Goal: Task Accomplishment & Management: Manage account settings

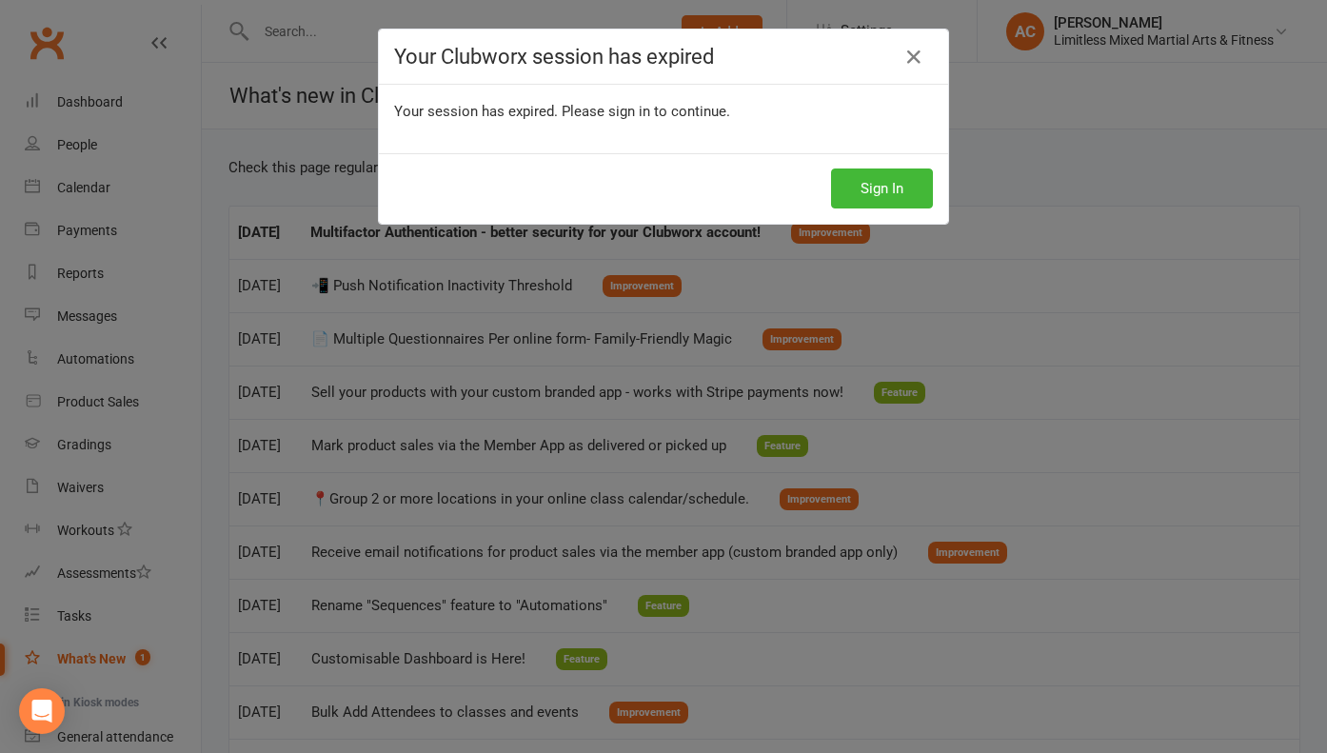
scroll to position [114, 0]
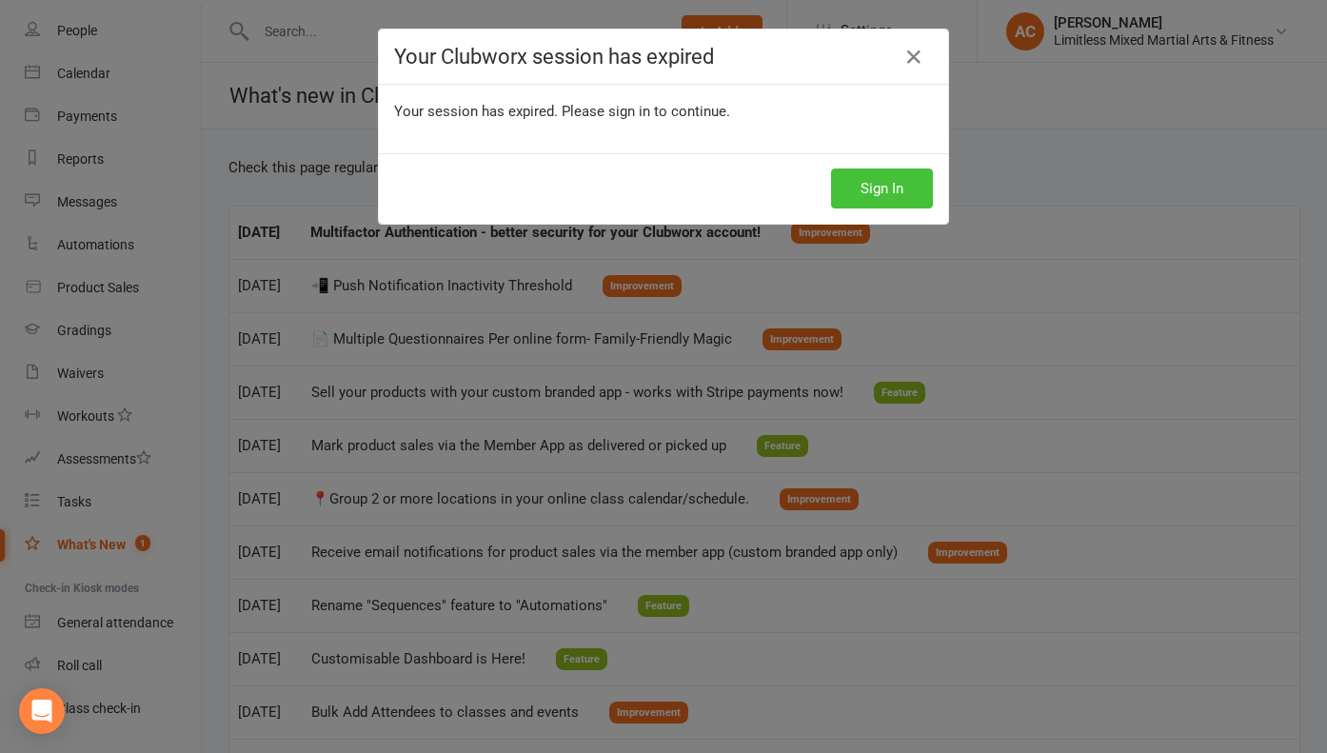
click at [898, 184] on button "Sign In" at bounding box center [882, 188] width 102 height 40
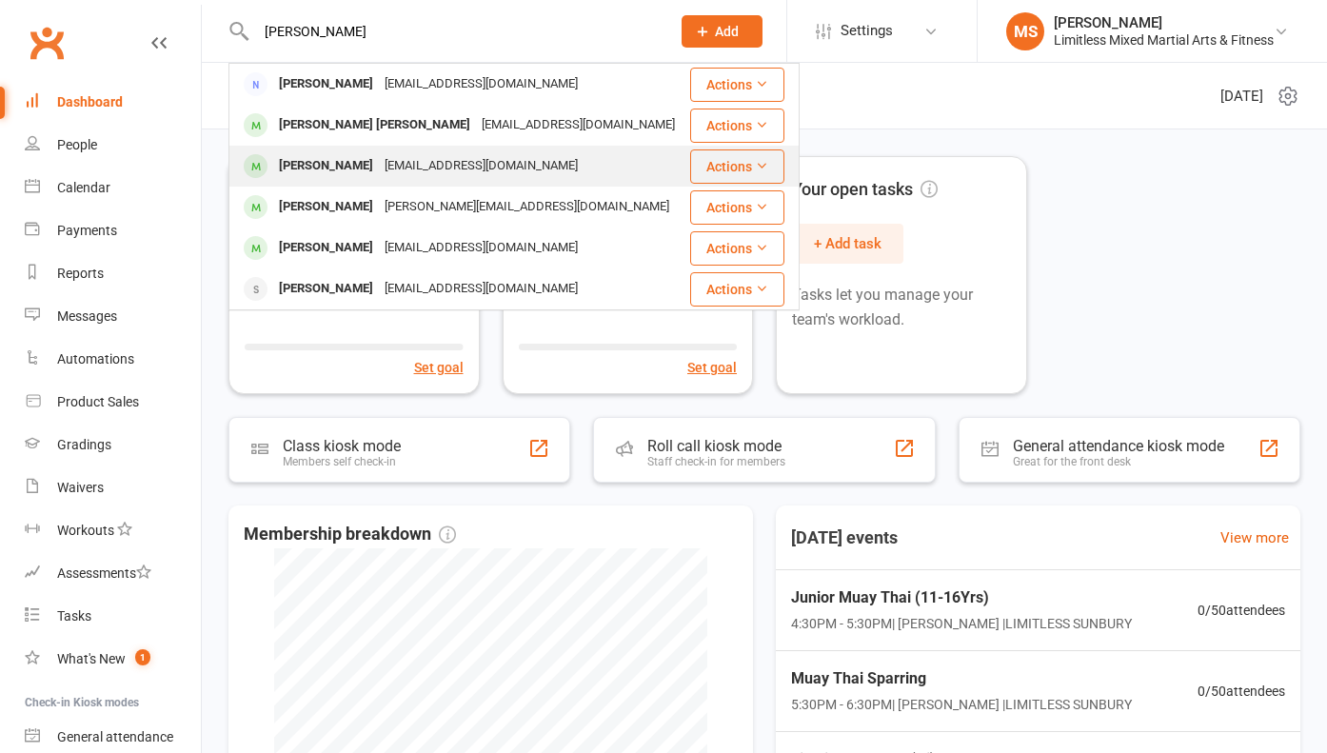
type input "[PERSON_NAME]"
click at [395, 172] on div "[EMAIL_ADDRESS][DOMAIN_NAME]" at bounding box center [481, 166] width 205 height 28
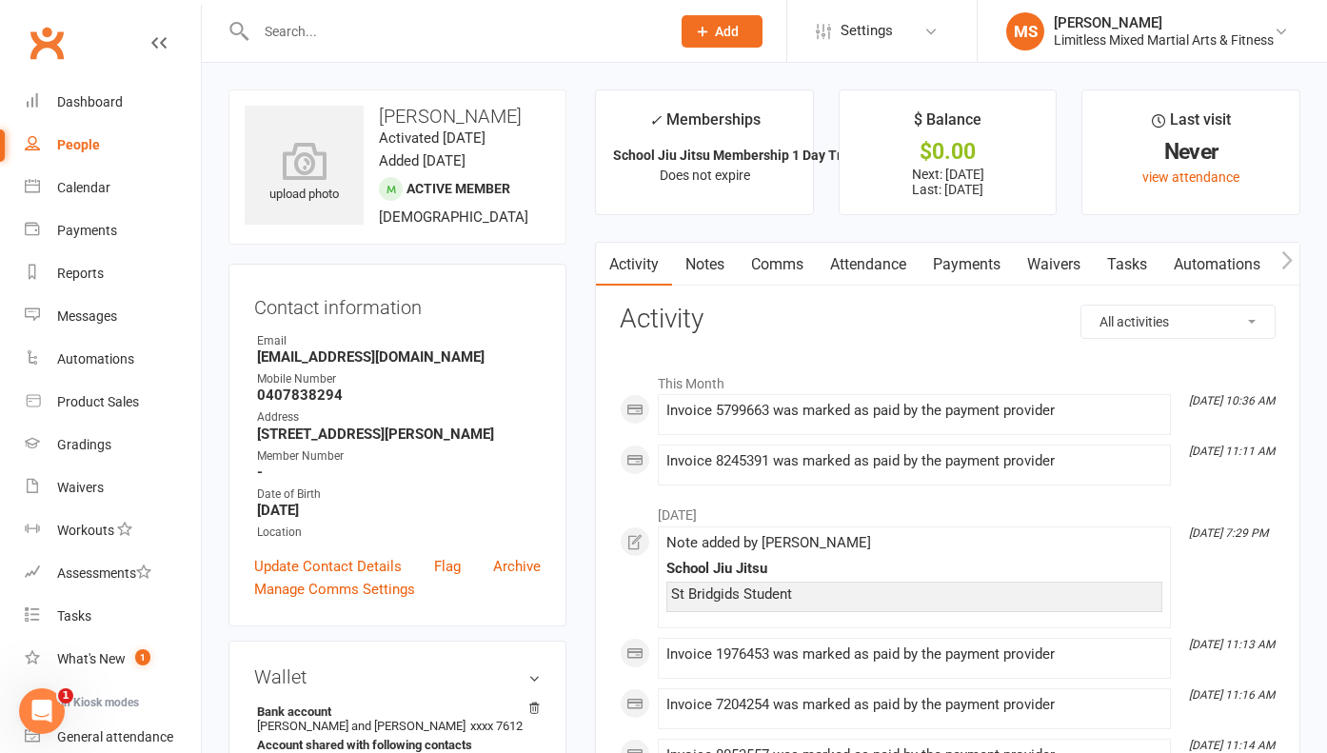
click at [331, 29] on input "text" at bounding box center [453, 31] width 406 height 27
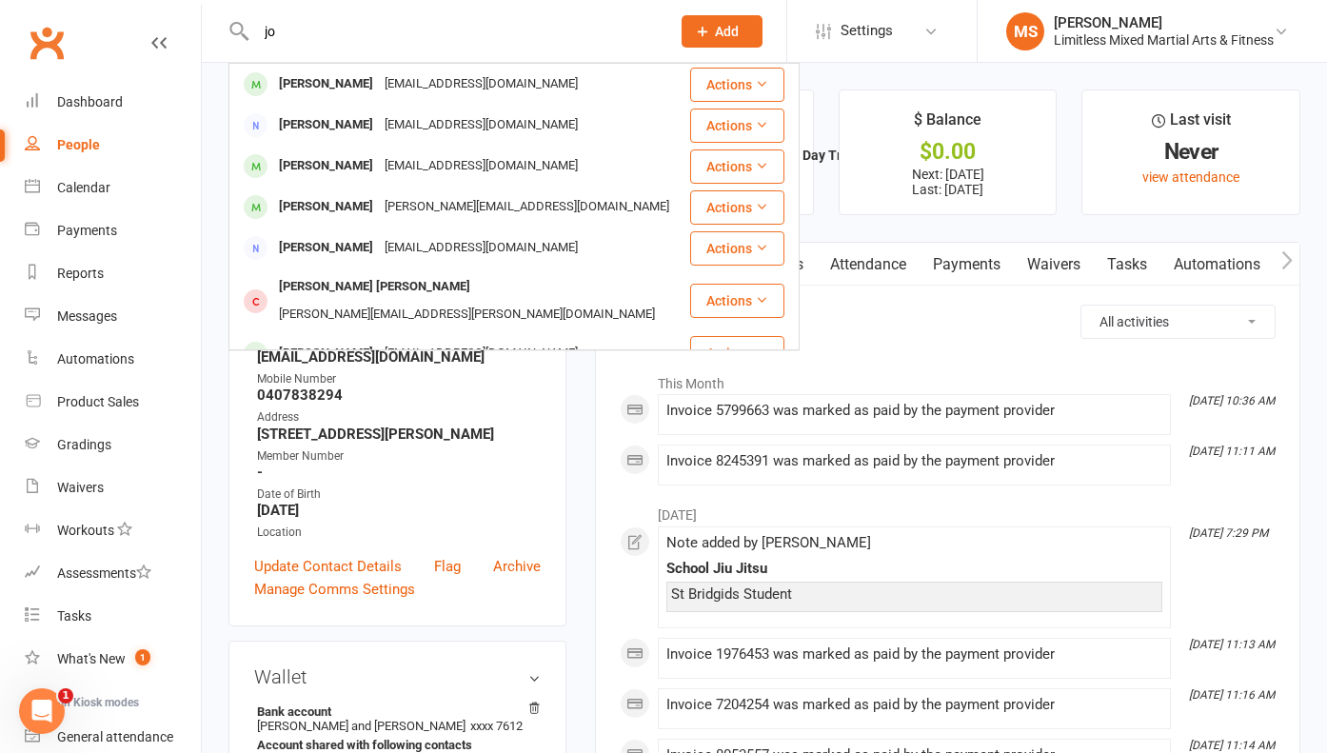
type input "j"
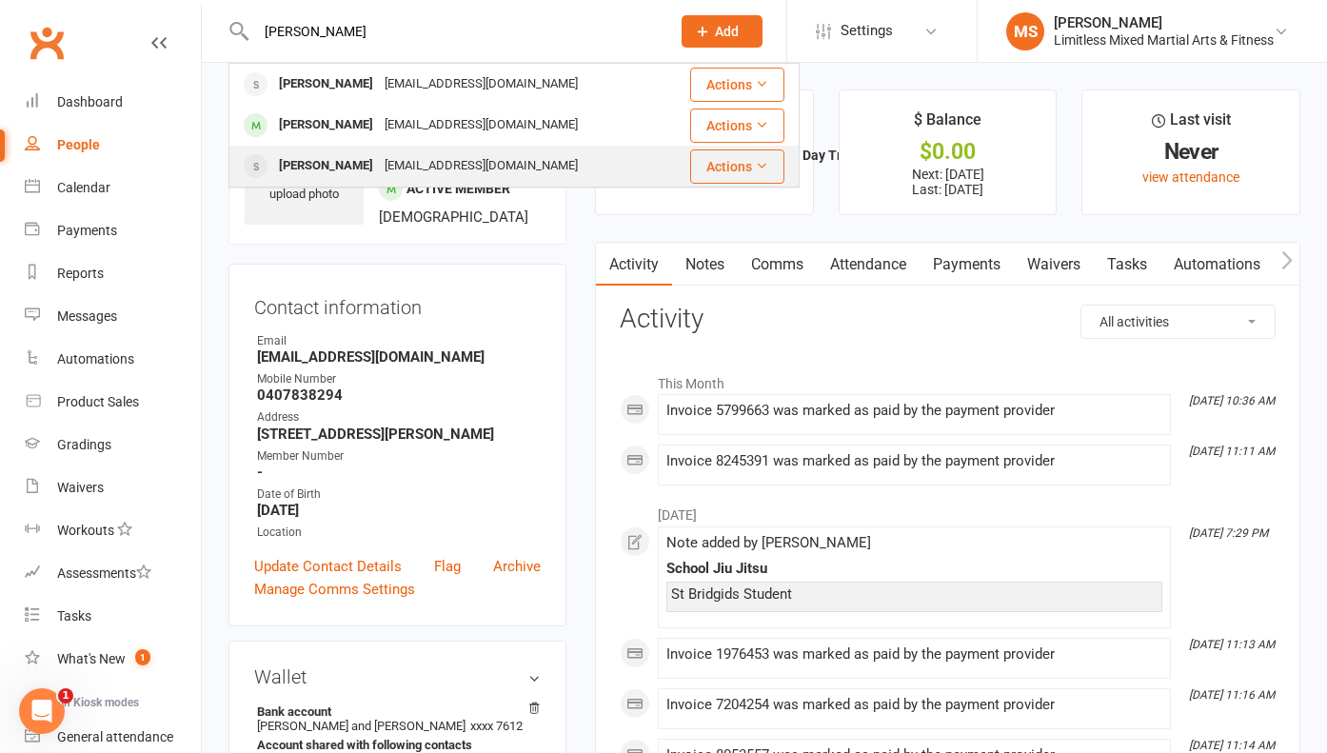
type input "[PERSON_NAME]"
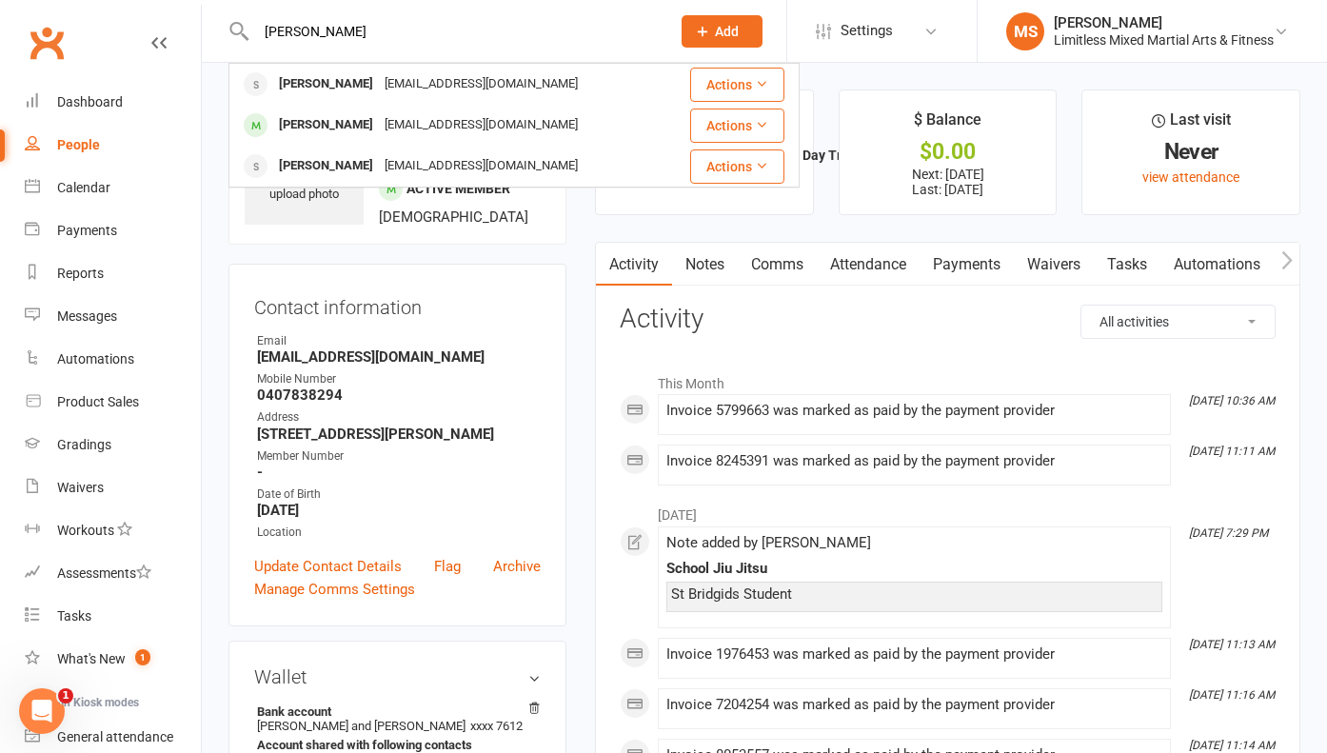
click at [297, 165] on div "[PERSON_NAME]" at bounding box center [326, 166] width 106 height 28
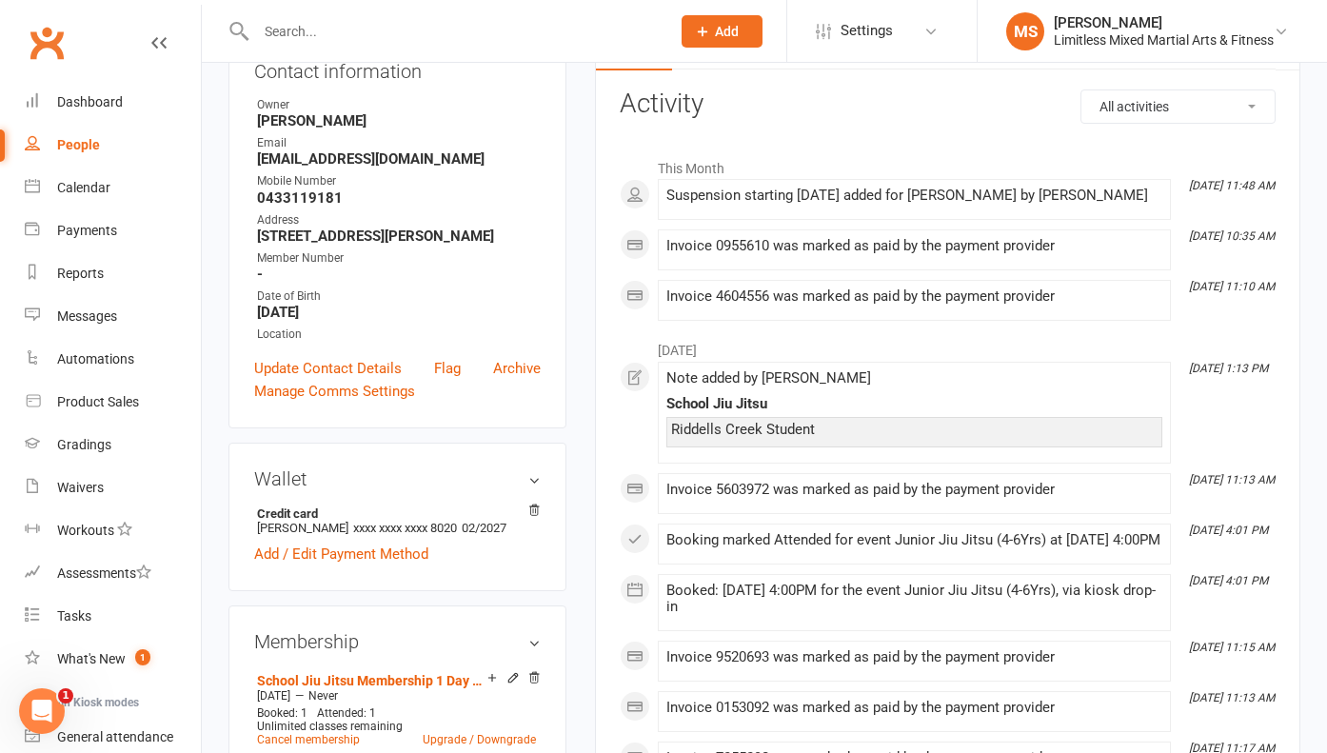
scroll to position [230, 0]
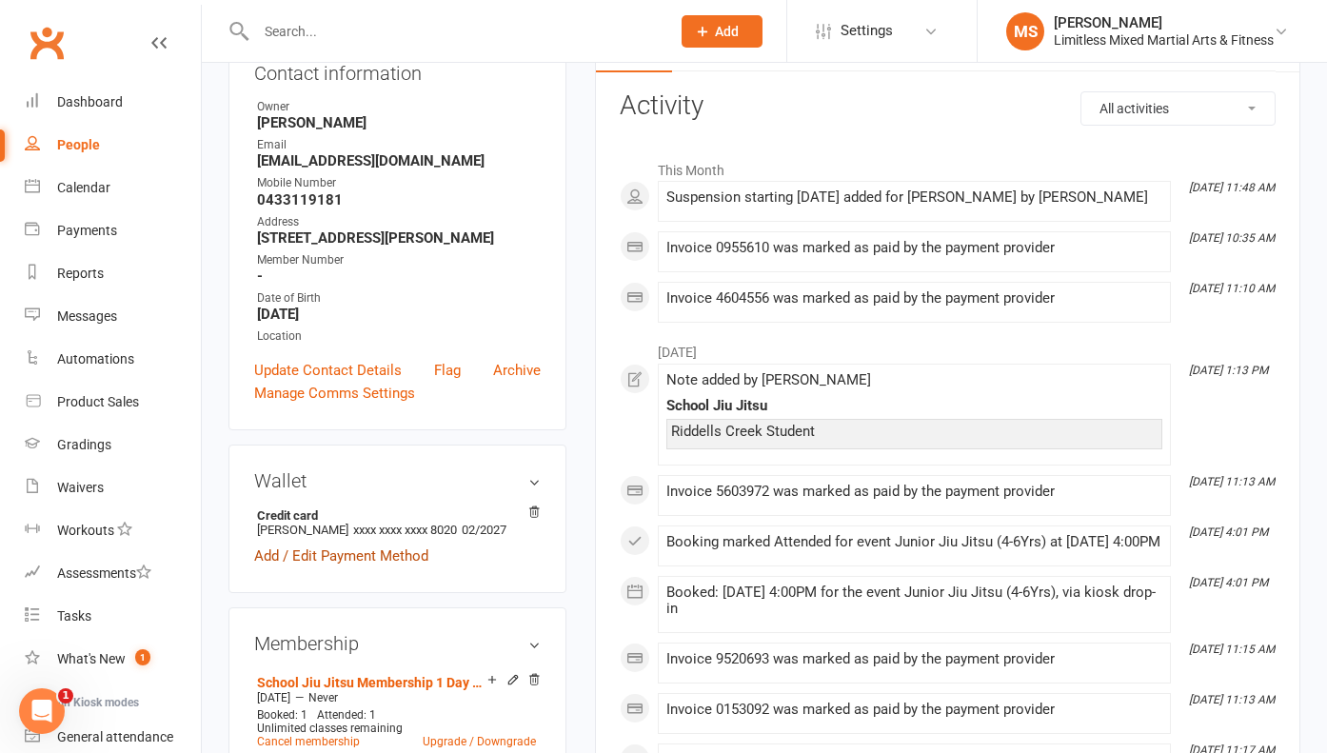
click at [344, 545] on link "Add / Edit Payment Method" at bounding box center [341, 555] width 174 height 23
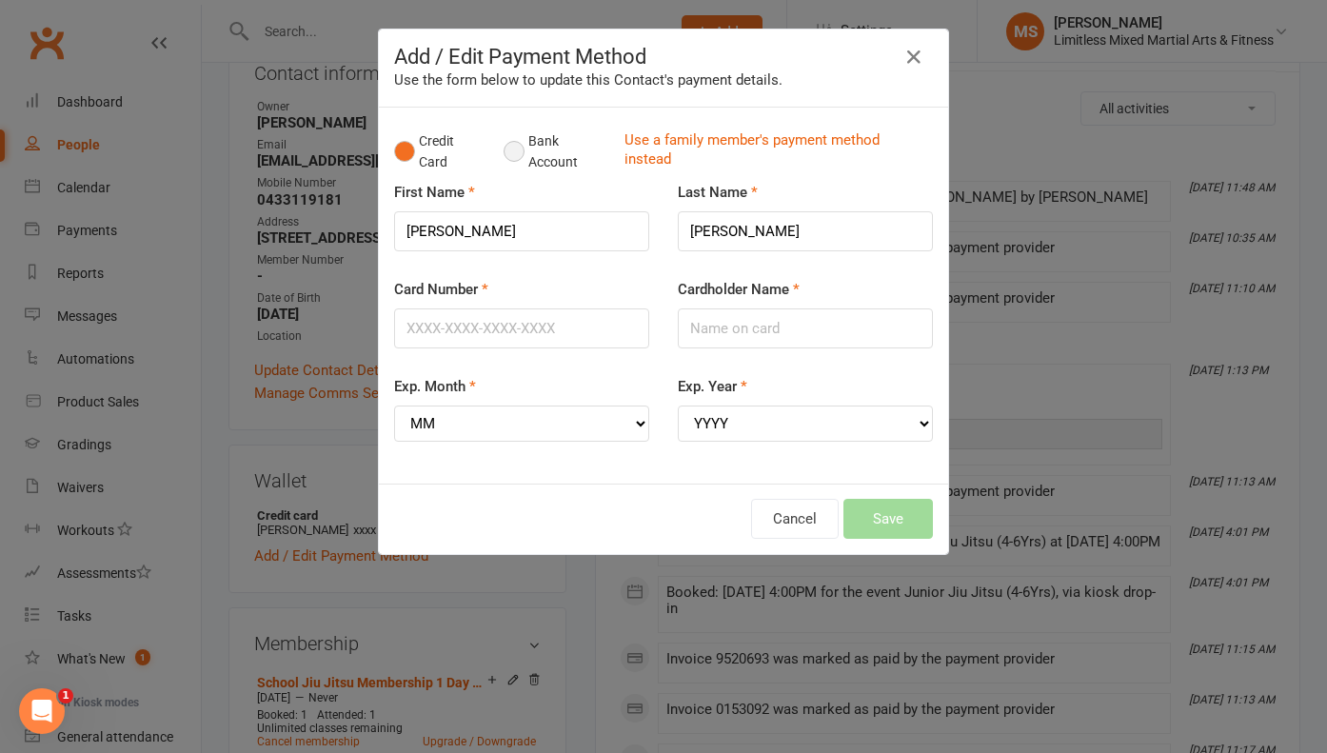
click at [522, 151] on button "Bank Account" at bounding box center [556, 152] width 106 height 58
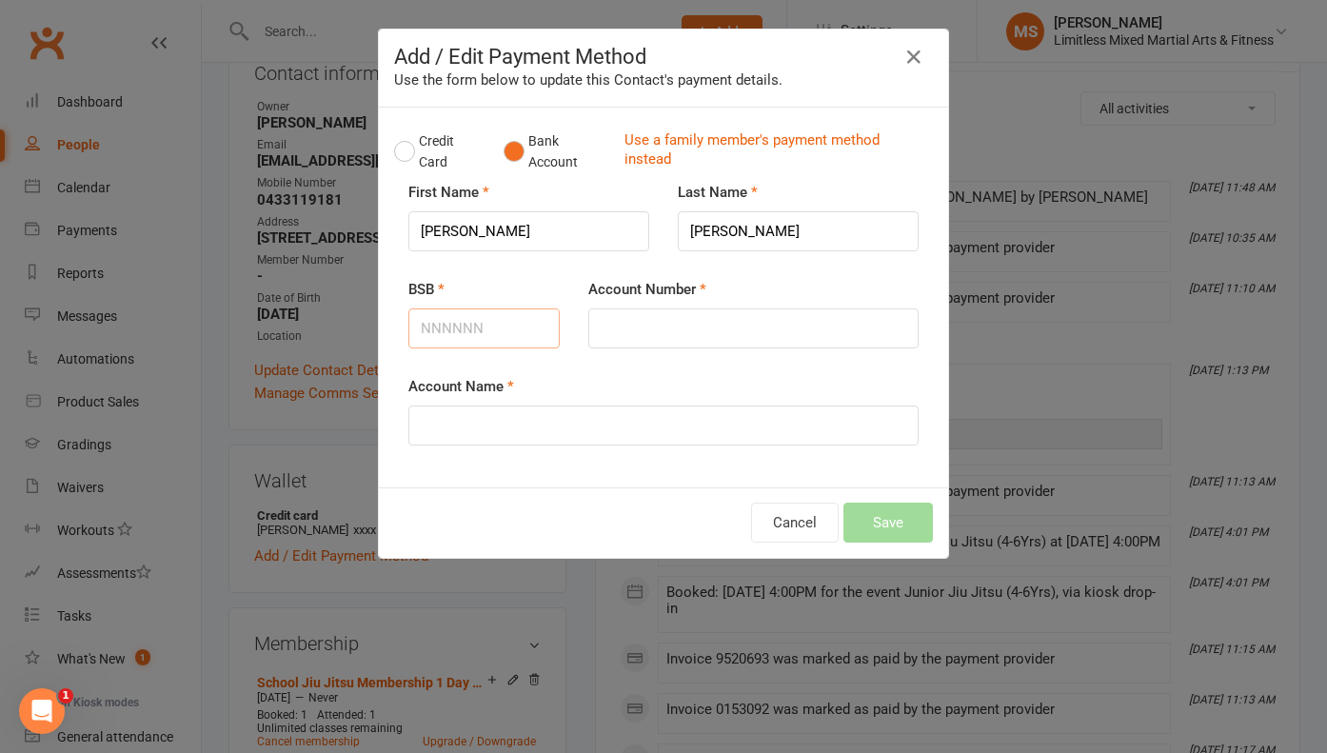
click at [488, 335] on input "BSB" at bounding box center [483, 328] width 151 height 40
type input "013822"
click at [652, 324] on input "Account Number" at bounding box center [753, 328] width 330 height 40
click at [506, 425] on input "Account Name" at bounding box center [663, 425] width 510 height 40
click at [466, 421] on input "Account Name" at bounding box center [663, 425] width 510 height 40
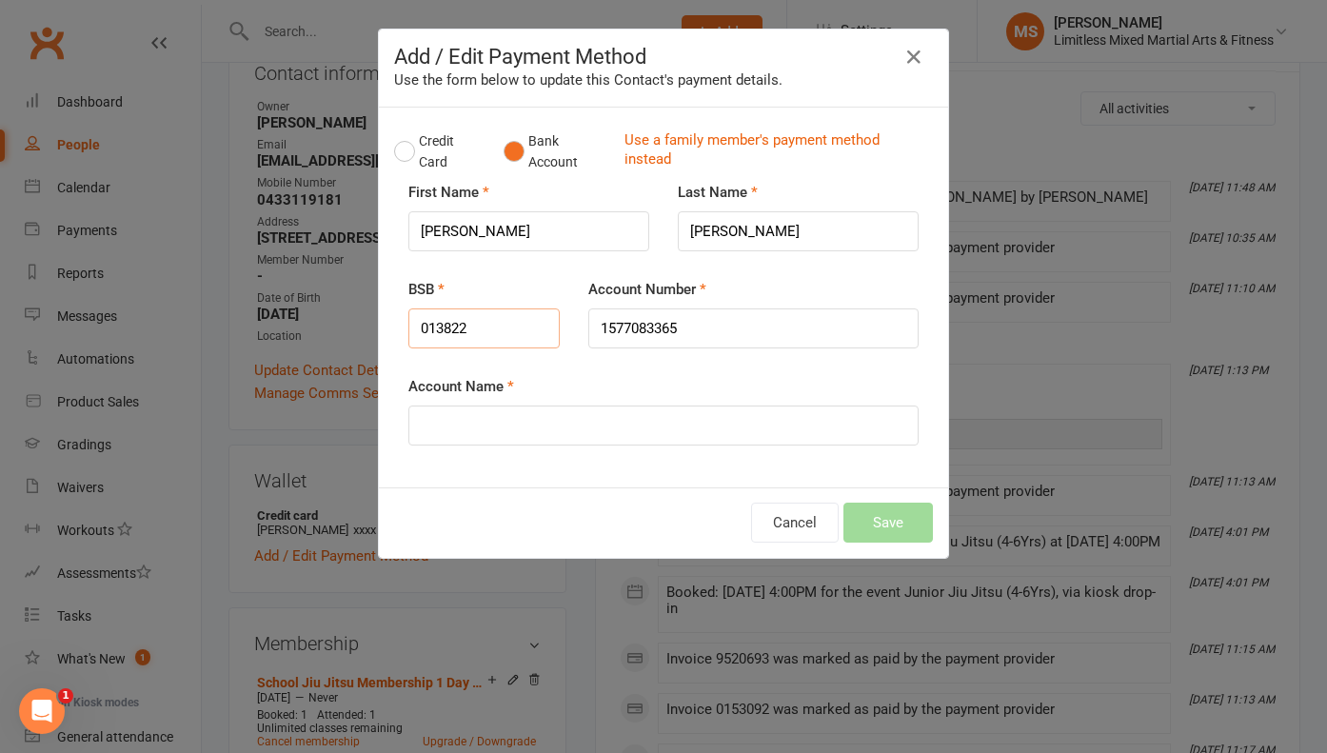
click at [528, 364] on div "BSB 013822" at bounding box center [484, 326] width 180 height 97
click at [663, 327] on input "1577083365" at bounding box center [753, 328] width 330 height 40
type input "157708365"
click at [473, 429] on input "Account Name" at bounding box center [663, 425] width 510 height 40
type input "[PERSON_NAME]"
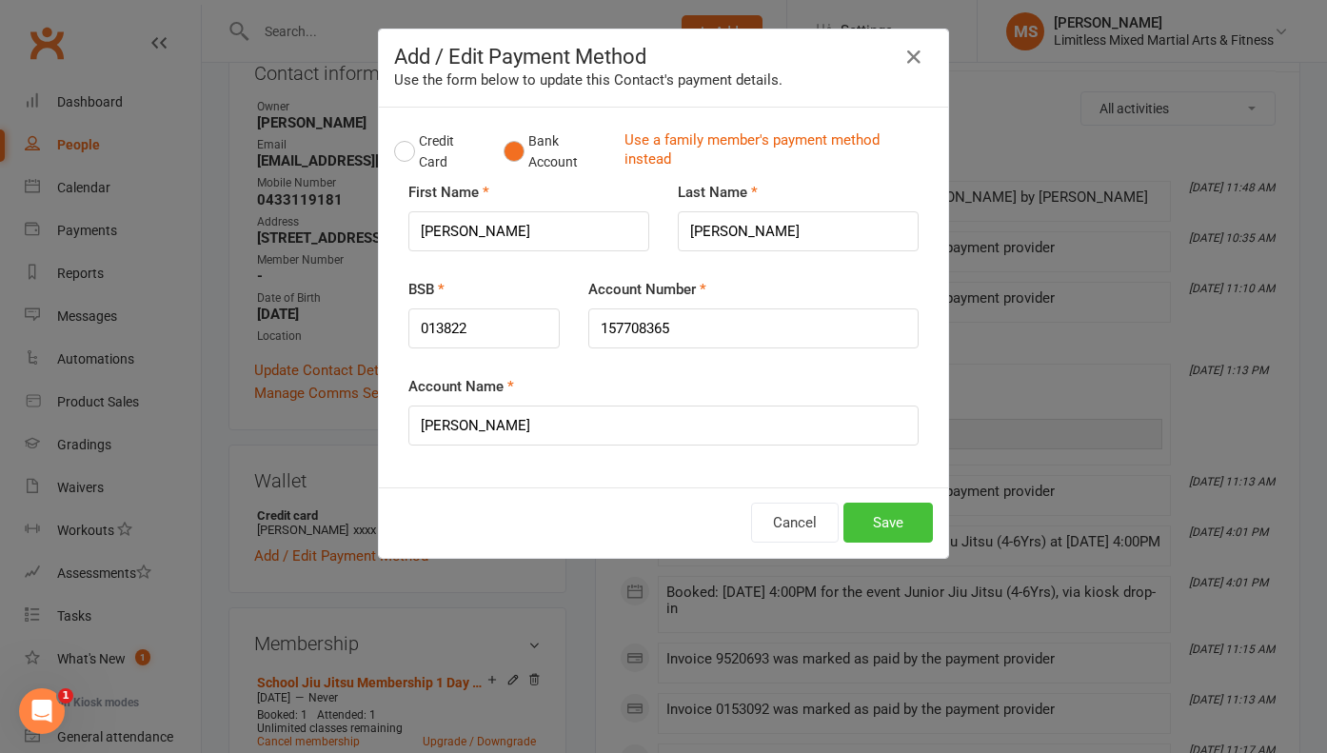
click at [887, 519] on button "Save" at bounding box center [887, 522] width 89 height 40
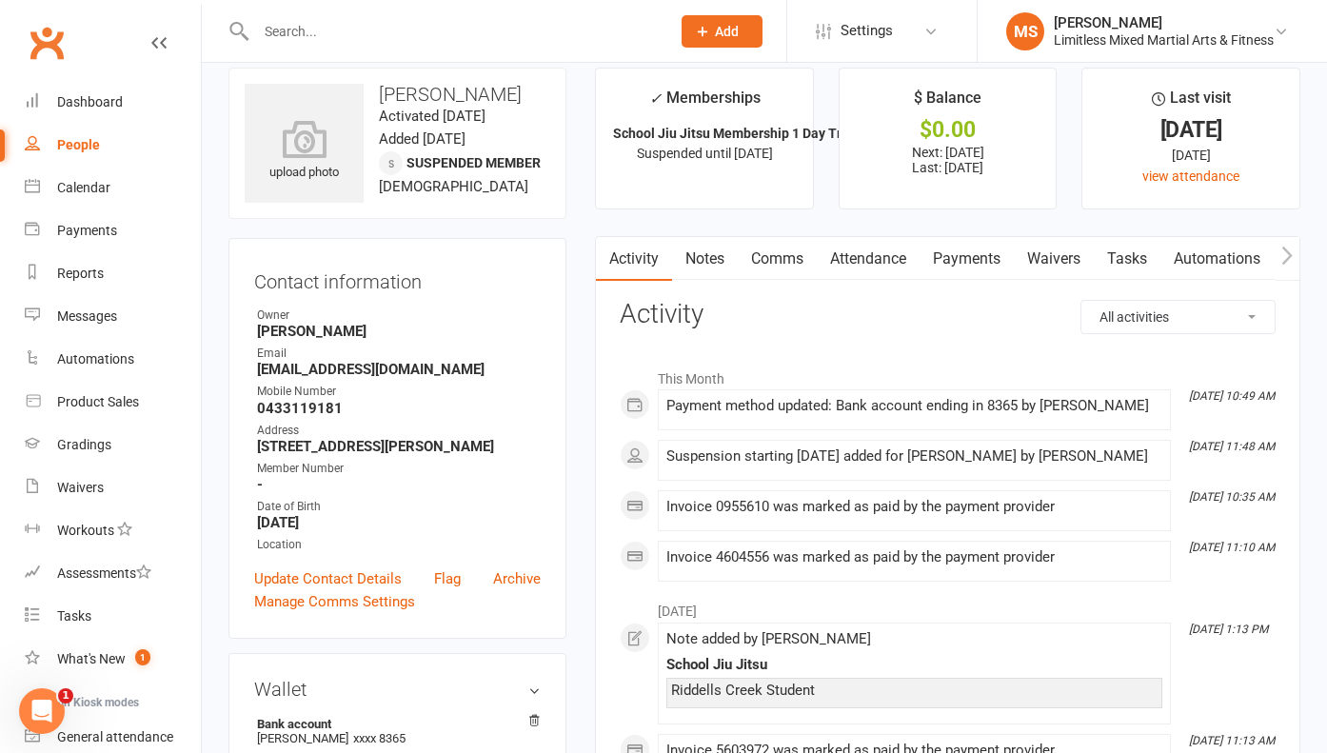
scroll to position [0, 0]
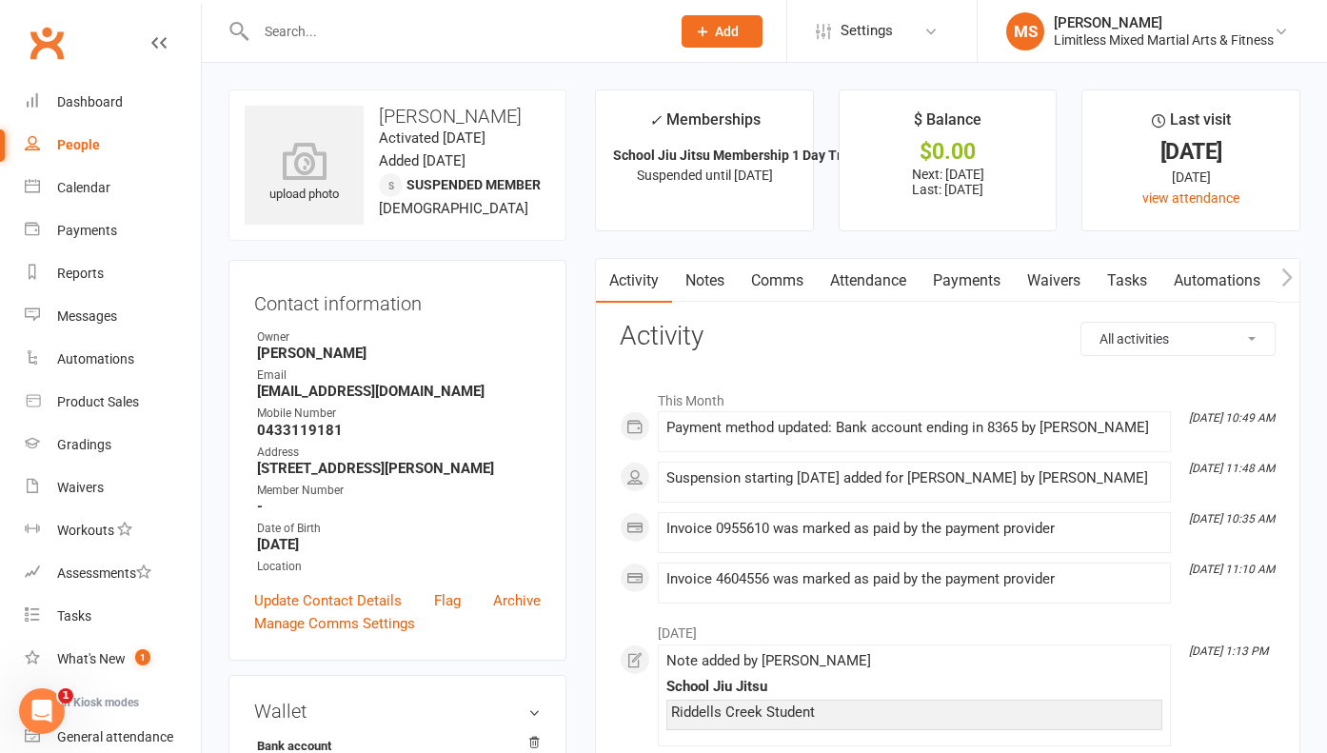
drag, startPoint x: 964, startPoint y: 285, endPoint x: 908, endPoint y: 428, distance: 154.3
click at [964, 285] on link "Payments" at bounding box center [966, 281] width 94 height 44
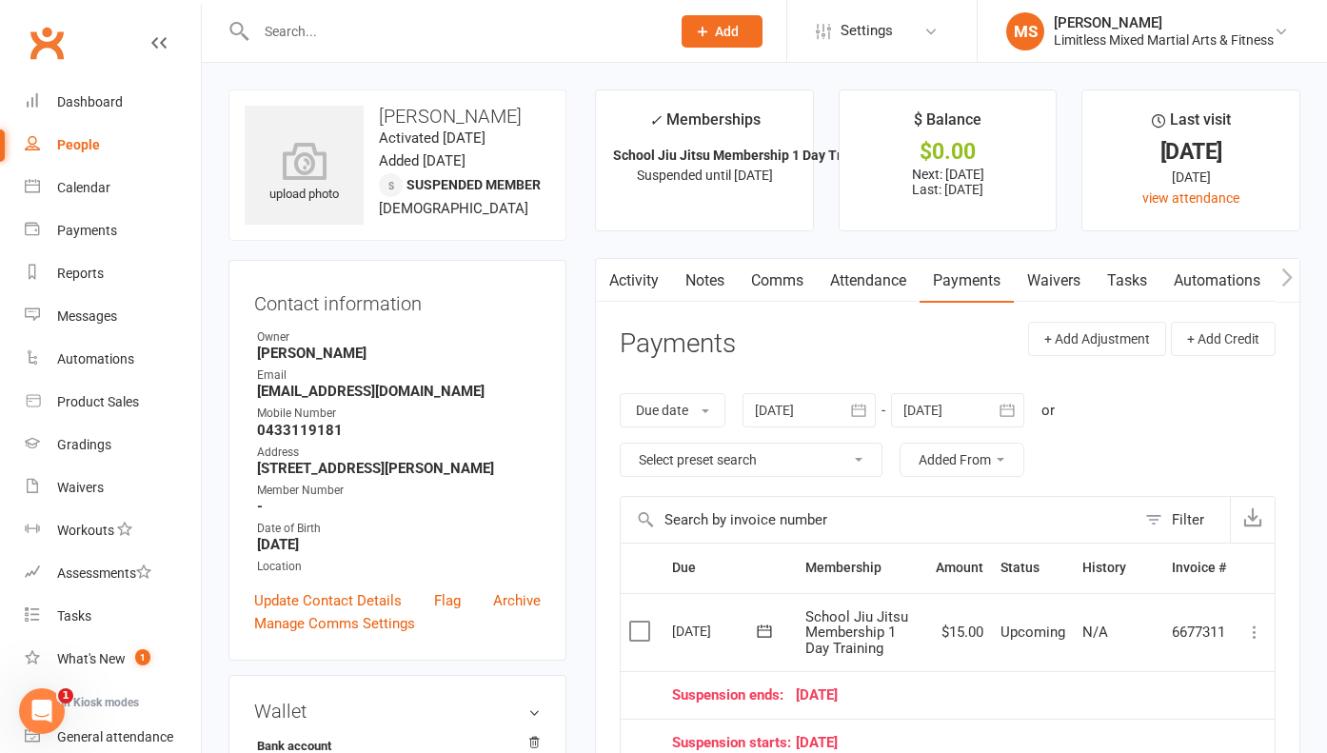
click at [717, 285] on link "Notes" at bounding box center [705, 281] width 66 height 44
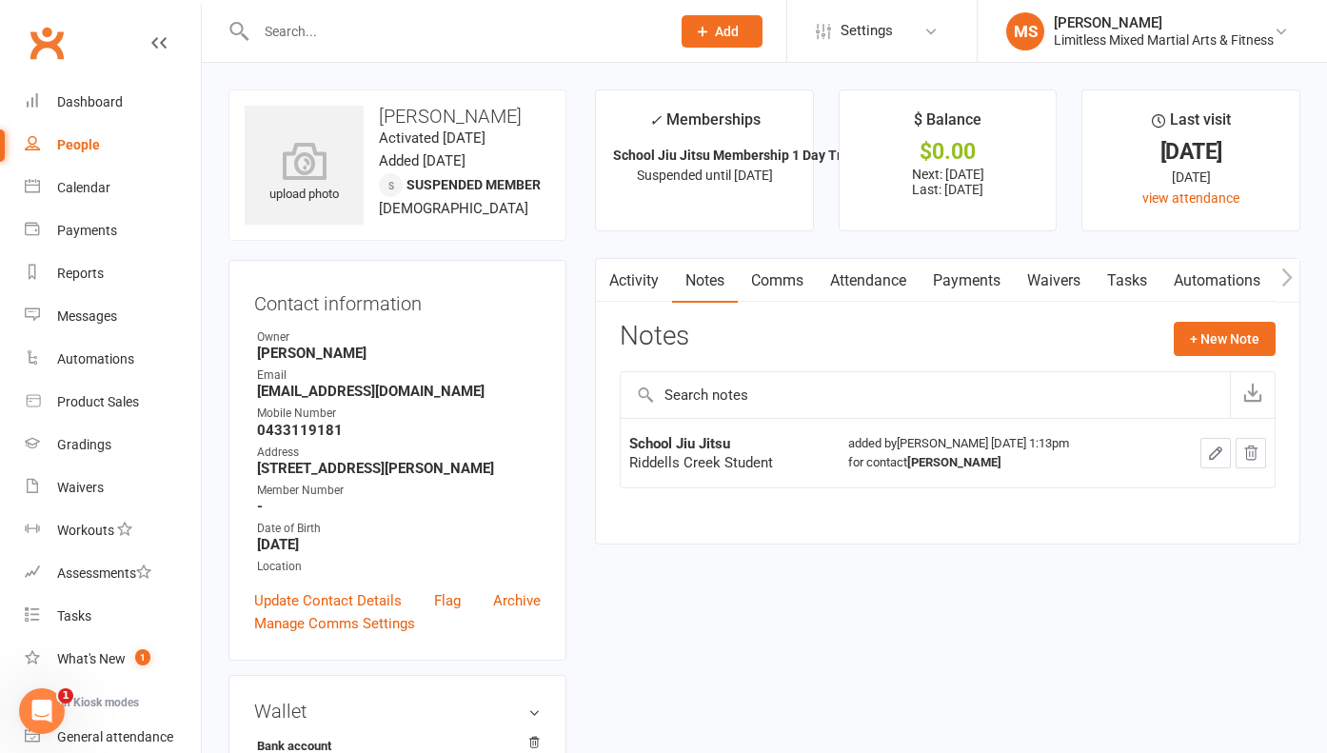
click at [72, 147] on div "People" at bounding box center [78, 144] width 43 height 15
select select "100"
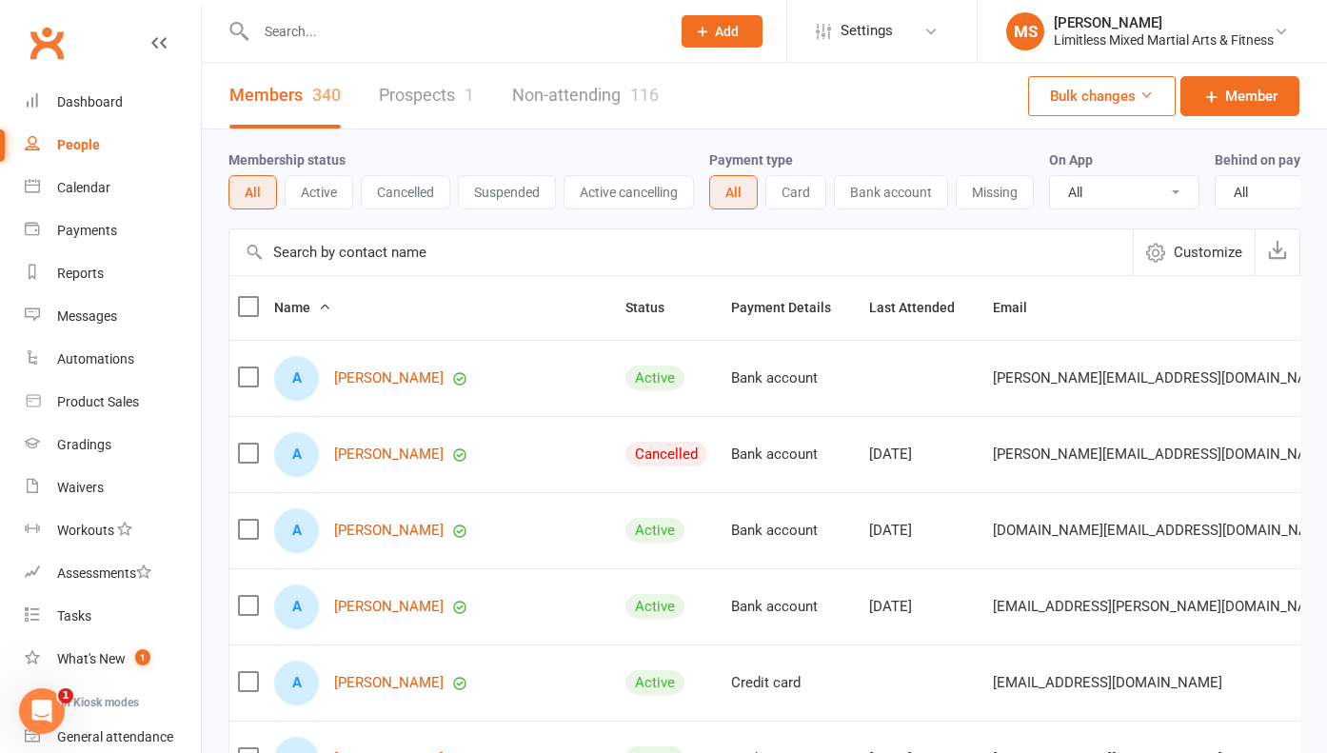
click at [375, 38] on input "text" at bounding box center [453, 31] width 406 height 27
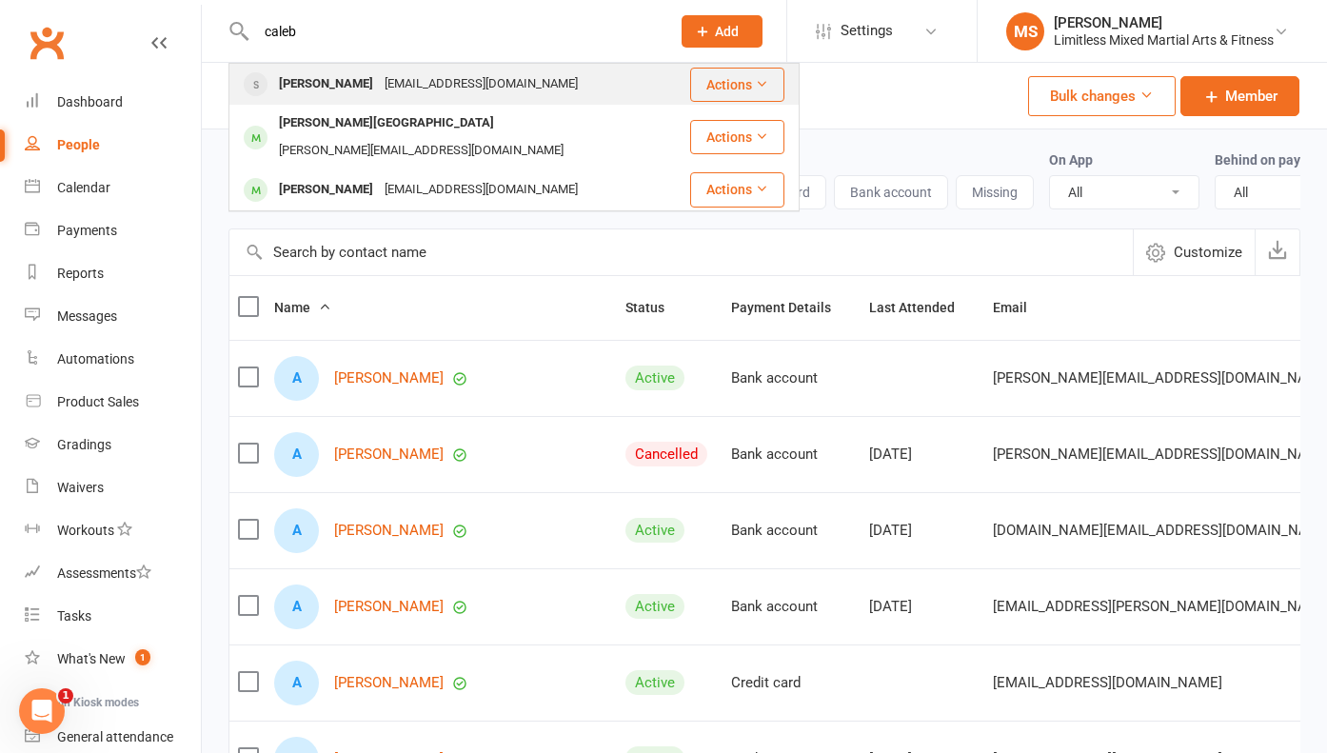
type input "caleb"
click at [359, 83] on div "[PERSON_NAME]" at bounding box center [326, 84] width 106 height 28
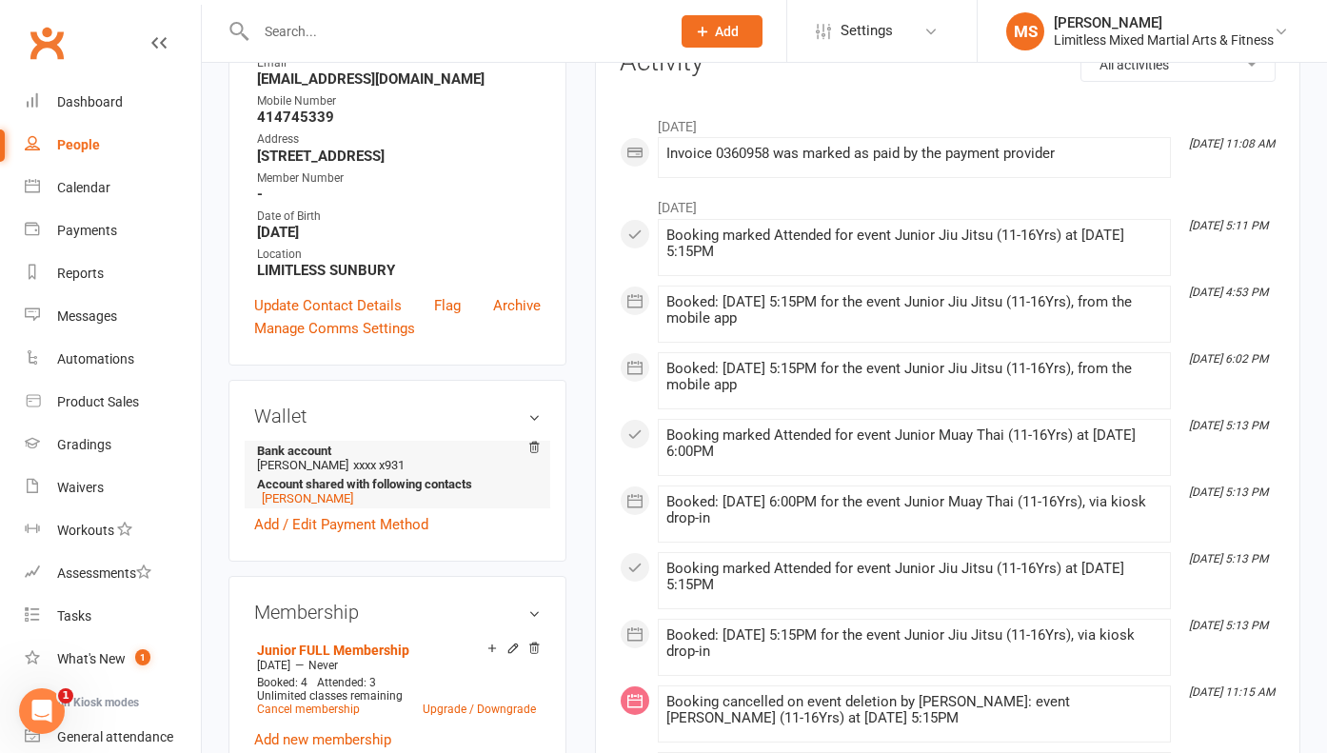
scroll to position [300, 0]
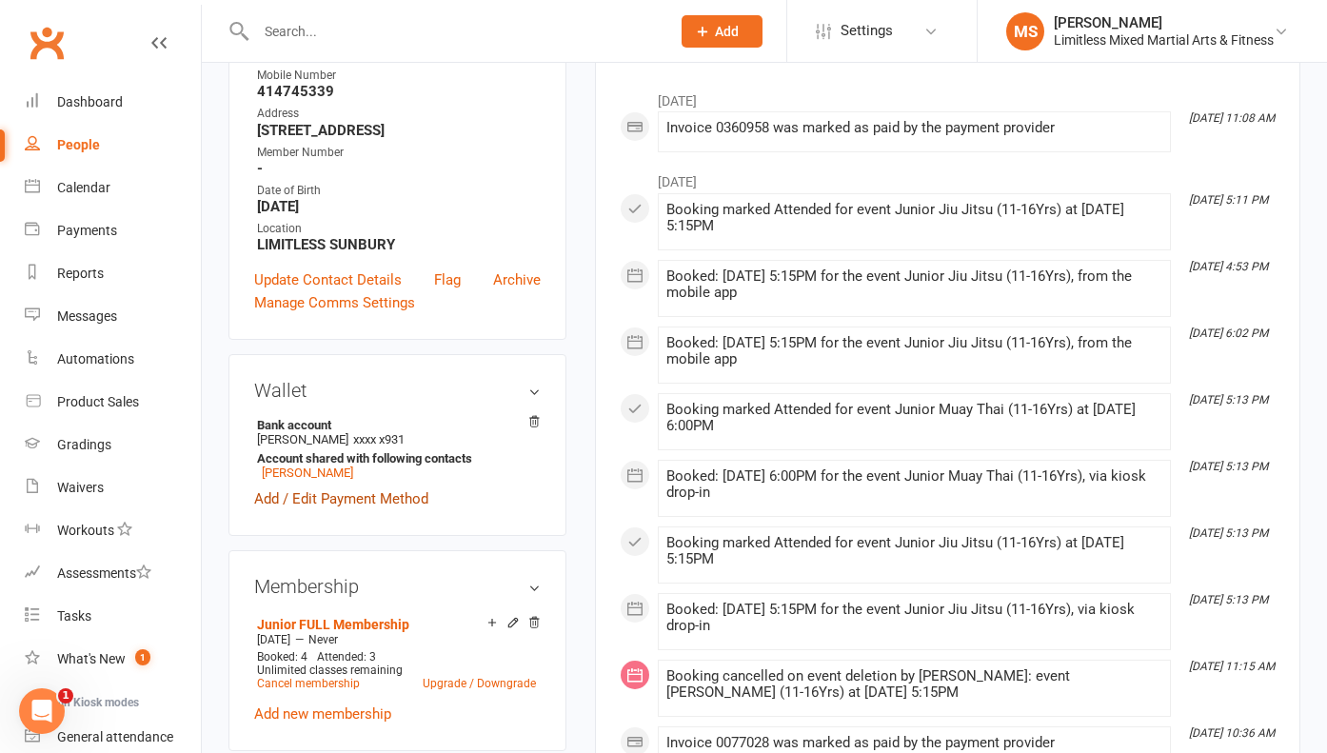
click at [371, 496] on link "Add / Edit Payment Method" at bounding box center [341, 498] width 174 height 23
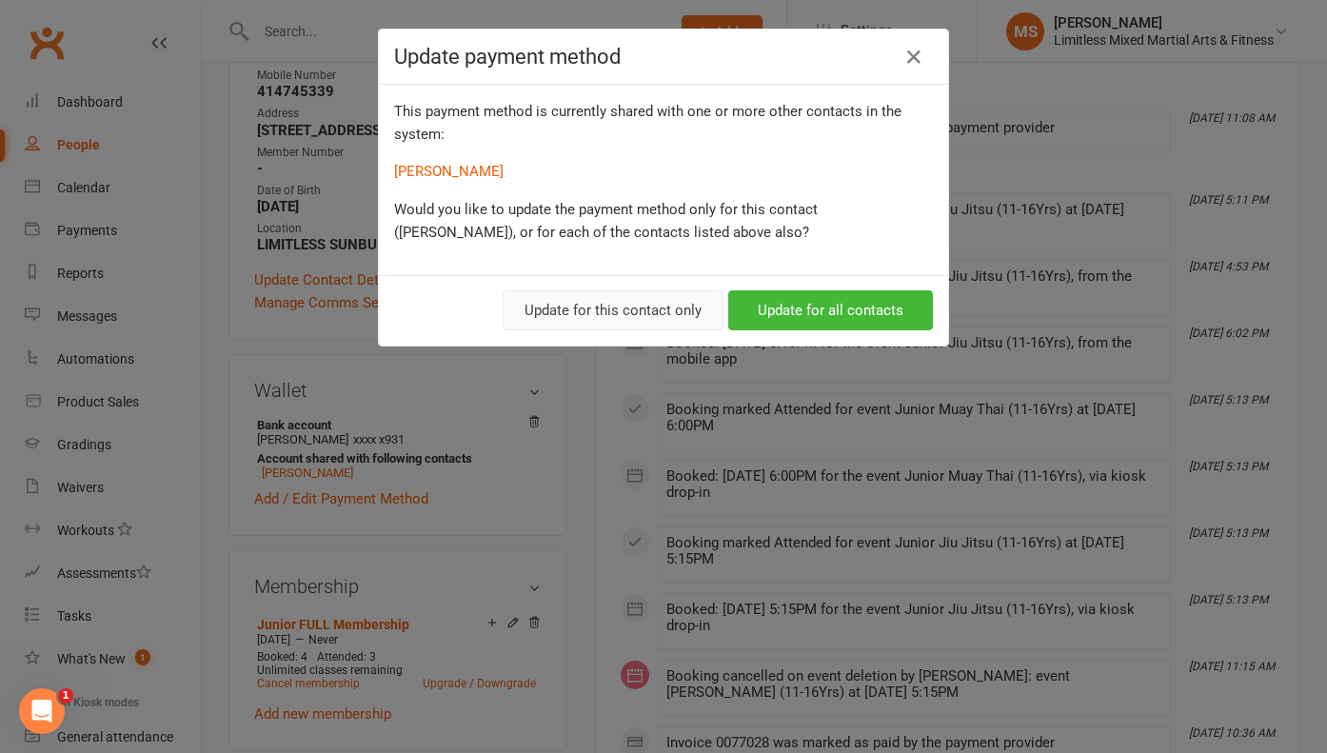
click at [639, 303] on button "Update for this contact only" at bounding box center [612, 310] width 221 height 40
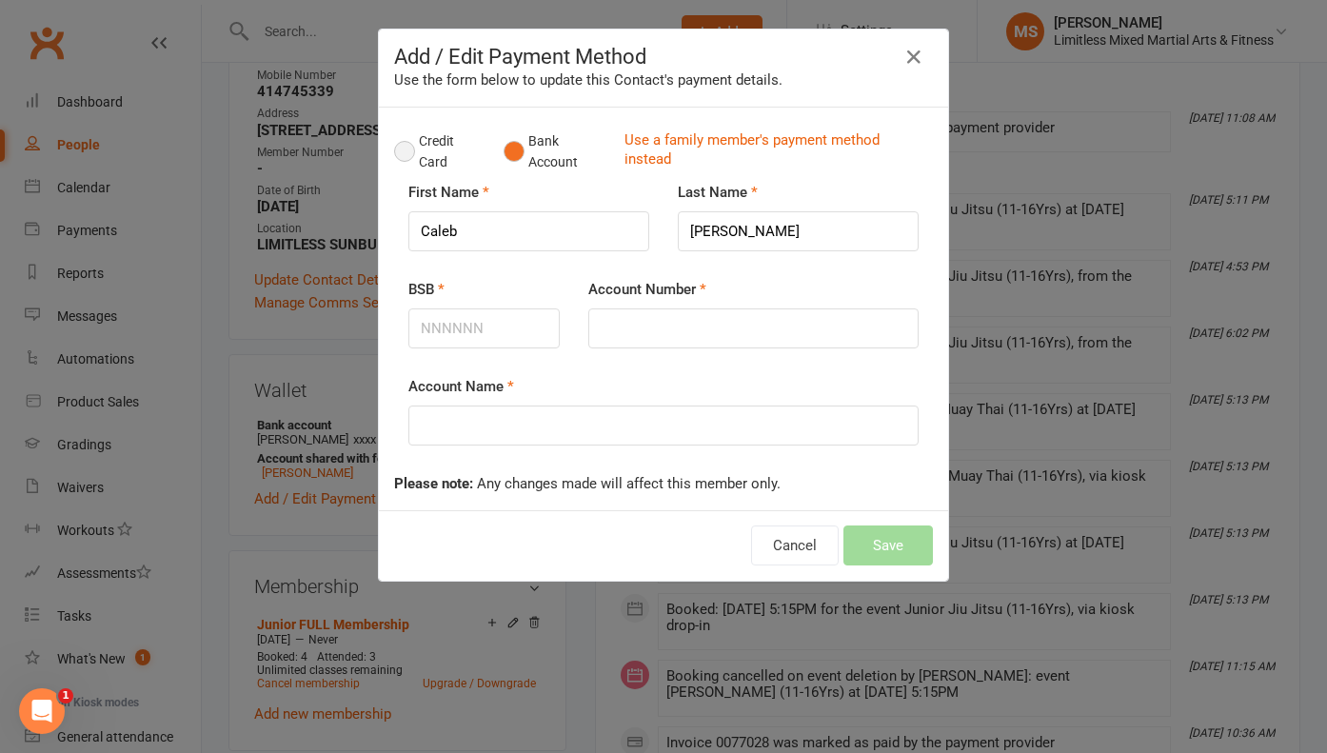
click at [405, 152] on button "Credit Card" at bounding box center [438, 152] width 89 height 58
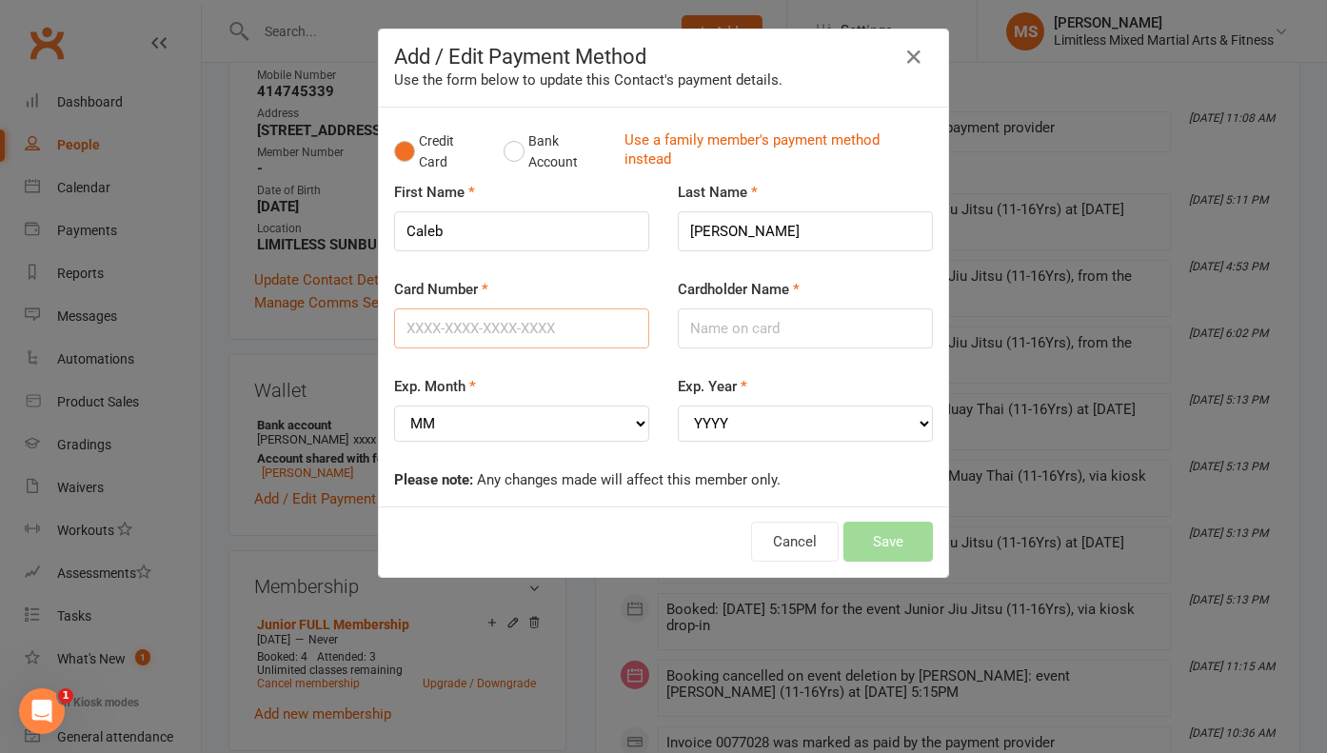
click at [479, 328] on input "Card Number" at bounding box center [521, 328] width 255 height 40
type input "734230"
click at [711, 313] on input "Cardholder Name" at bounding box center [805, 328] width 255 height 40
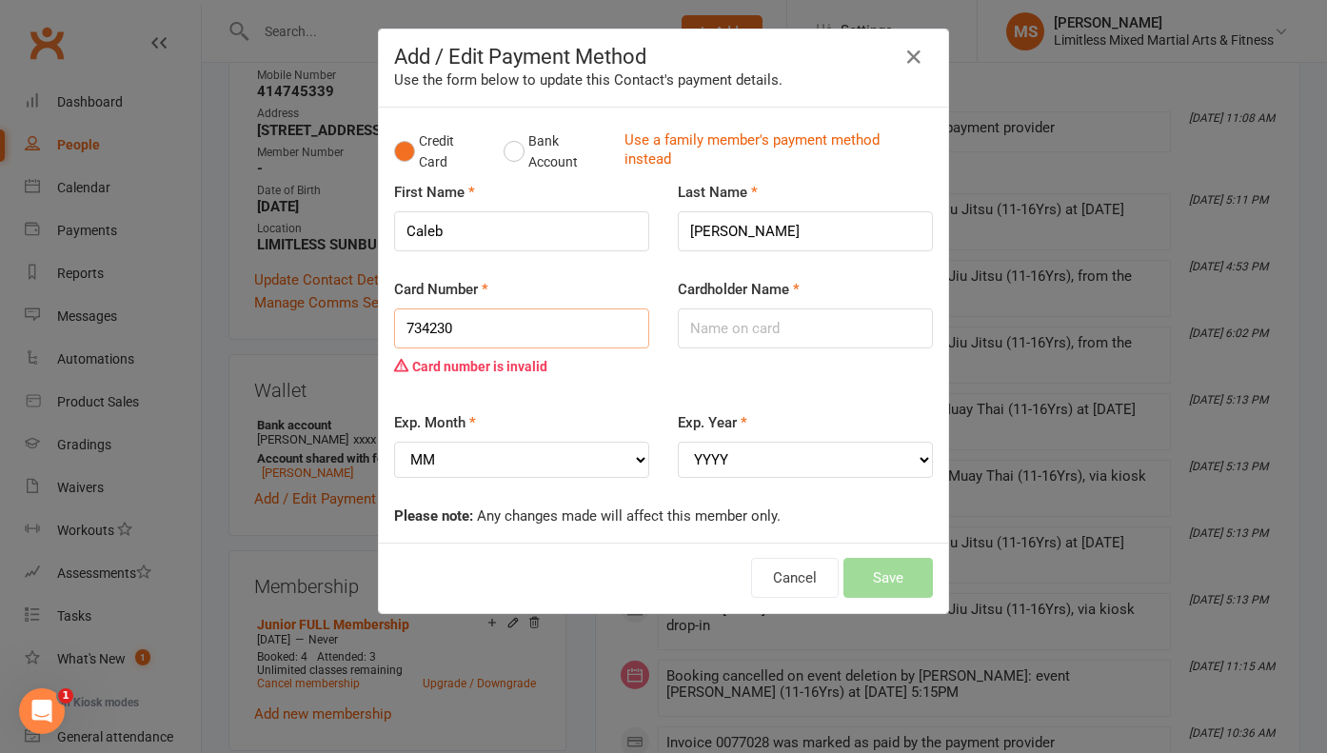
click at [492, 341] on input "734230" at bounding box center [521, 328] width 255 height 40
click at [519, 146] on button "Bank Account" at bounding box center [556, 152] width 106 height 58
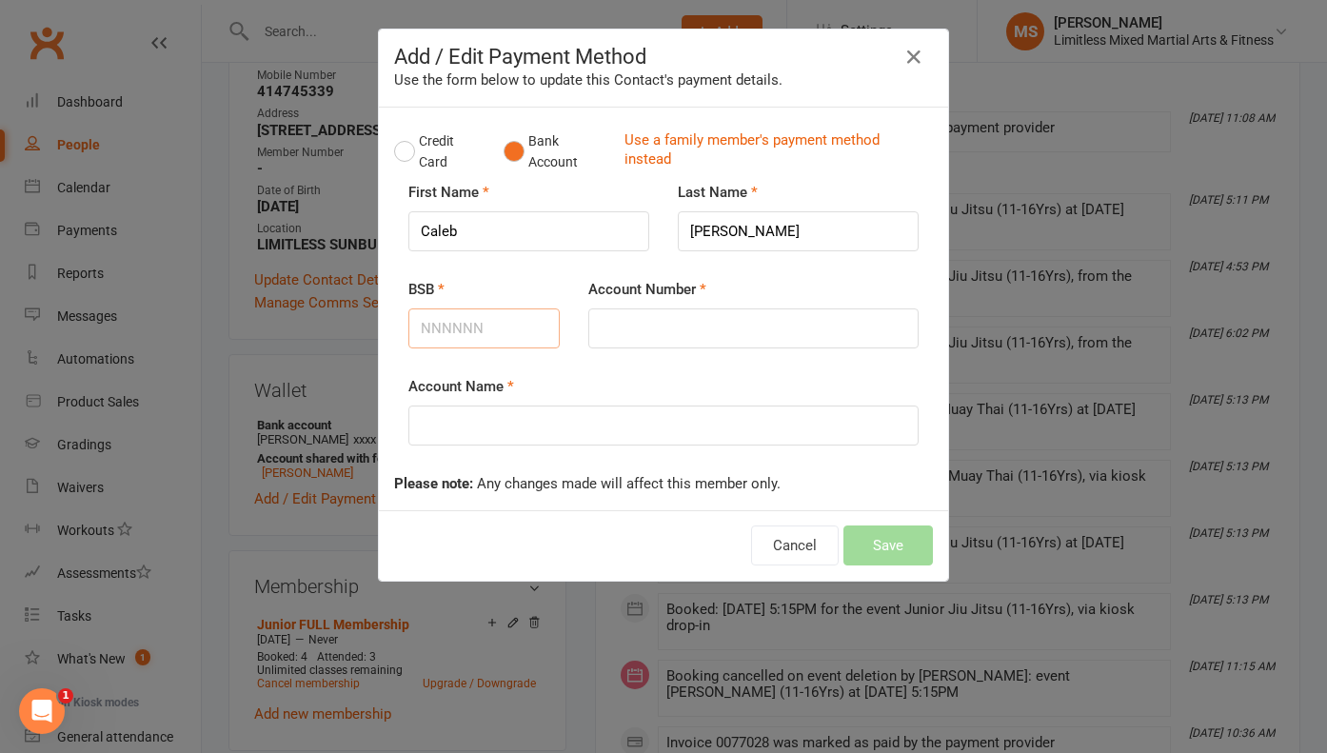
click at [490, 334] on input "BSB" at bounding box center [483, 328] width 151 height 40
type input "734230"
click at [659, 324] on input "Account Number" at bounding box center [753, 328] width 330 height 40
click at [916, 56] on icon "button" at bounding box center [913, 57] width 23 height 23
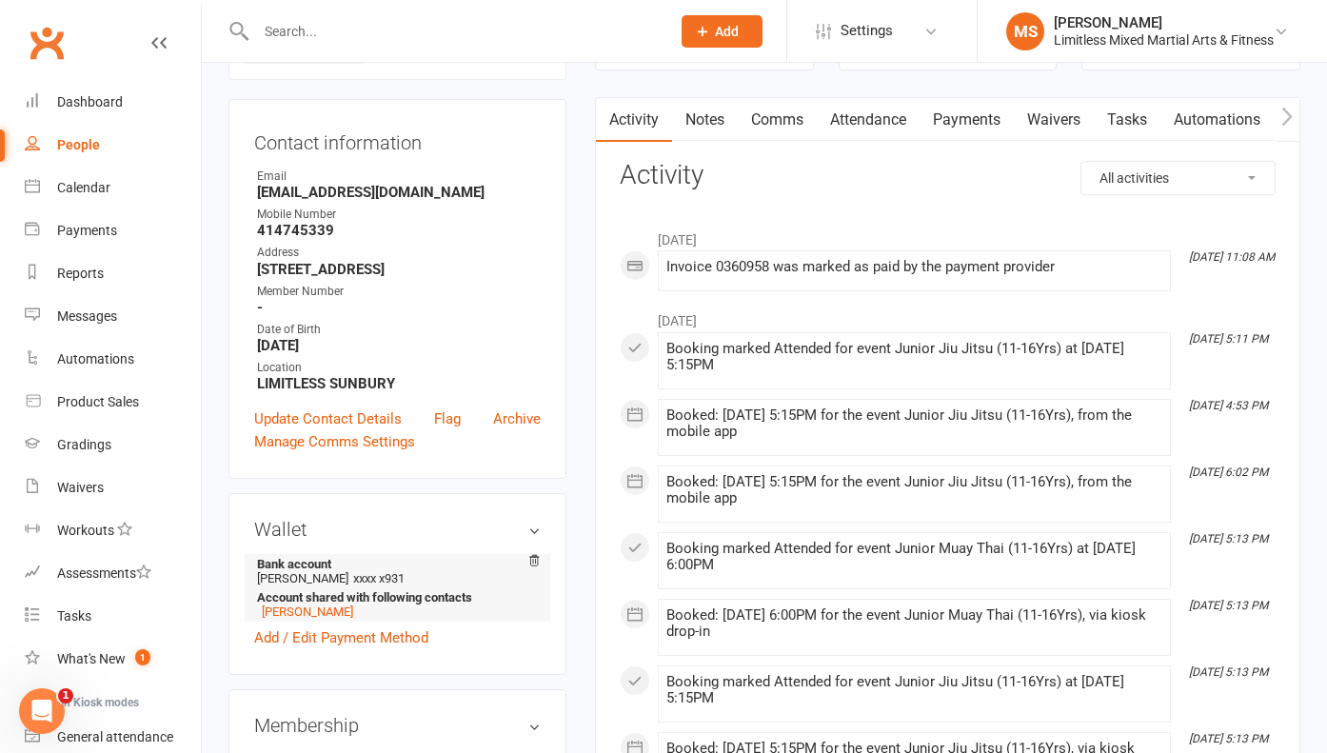
scroll to position [163, 0]
click at [392, 629] on link "Add / Edit Payment Method" at bounding box center [341, 635] width 174 height 23
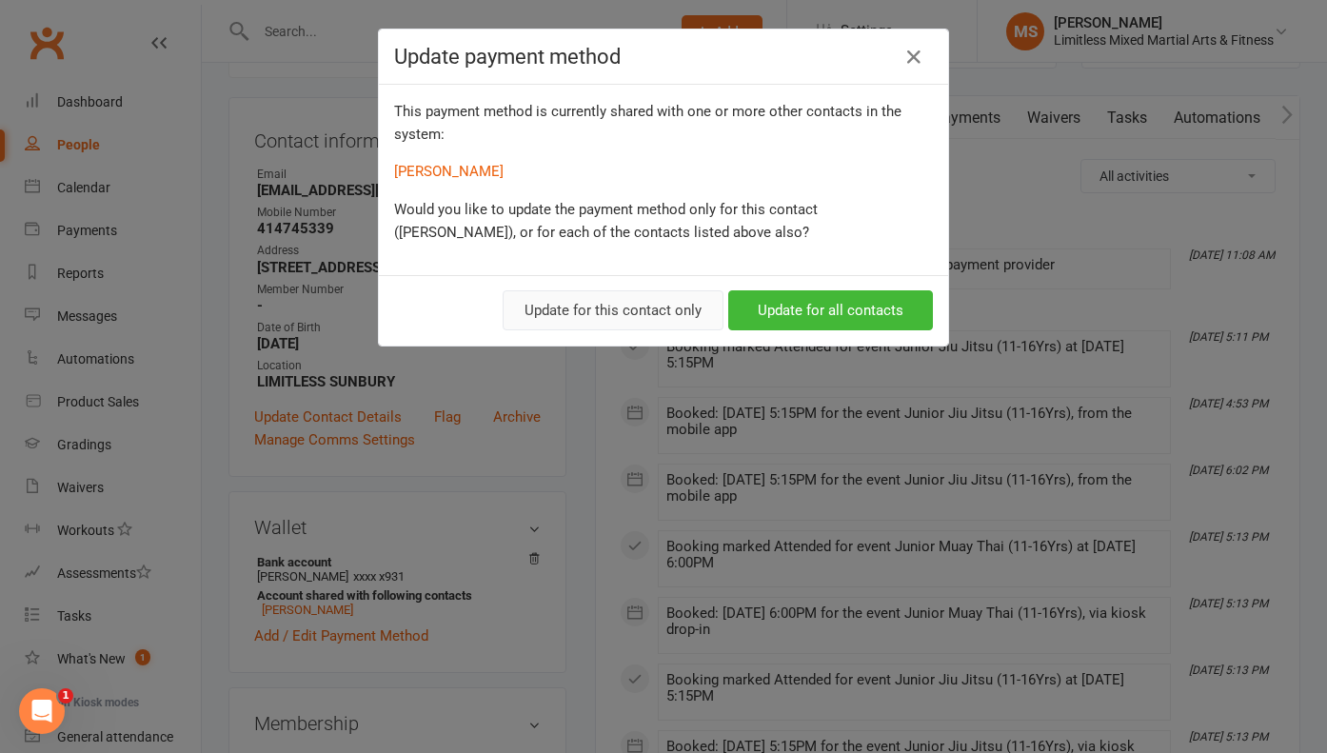
click at [667, 314] on button "Update for this contact only" at bounding box center [612, 310] width 221 height 40
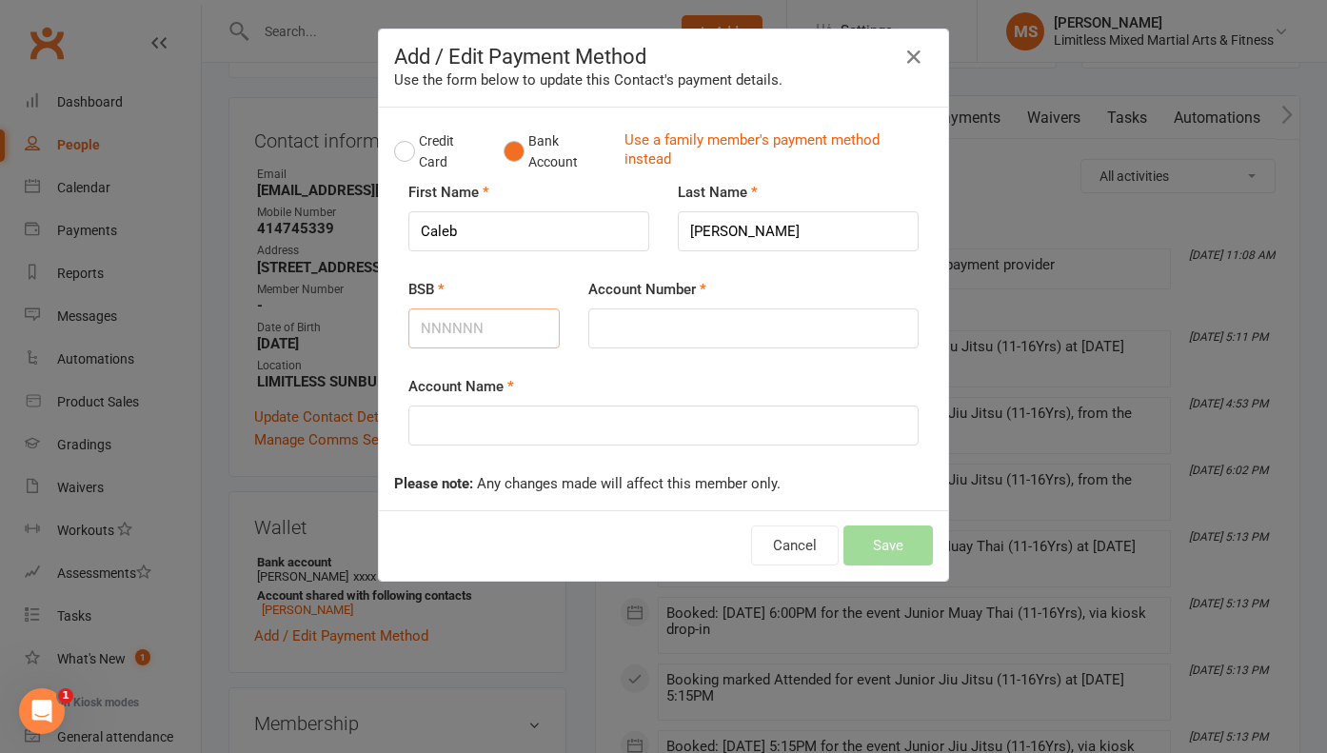
click at [488, 333] on input "BSB" at bounding box center [483, 328] width 151 height 40
type input "734230"
type input "661931"
click at [475, 422] on input "Account Name" at bounding box center [663, 425] width 510 height 40
type input "[PERSON_NAME]"
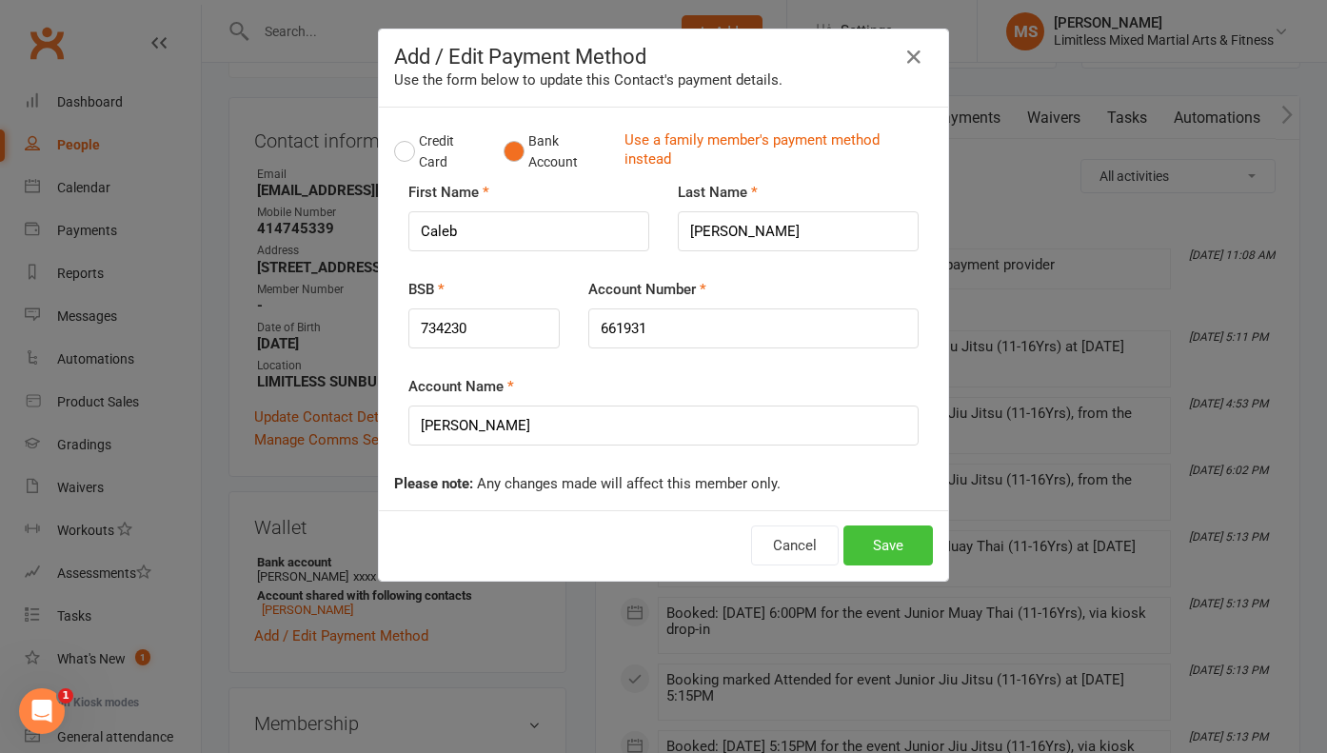
click at [873, 546] on button "Save" at bounding box center [887, 545] width 89 height 40
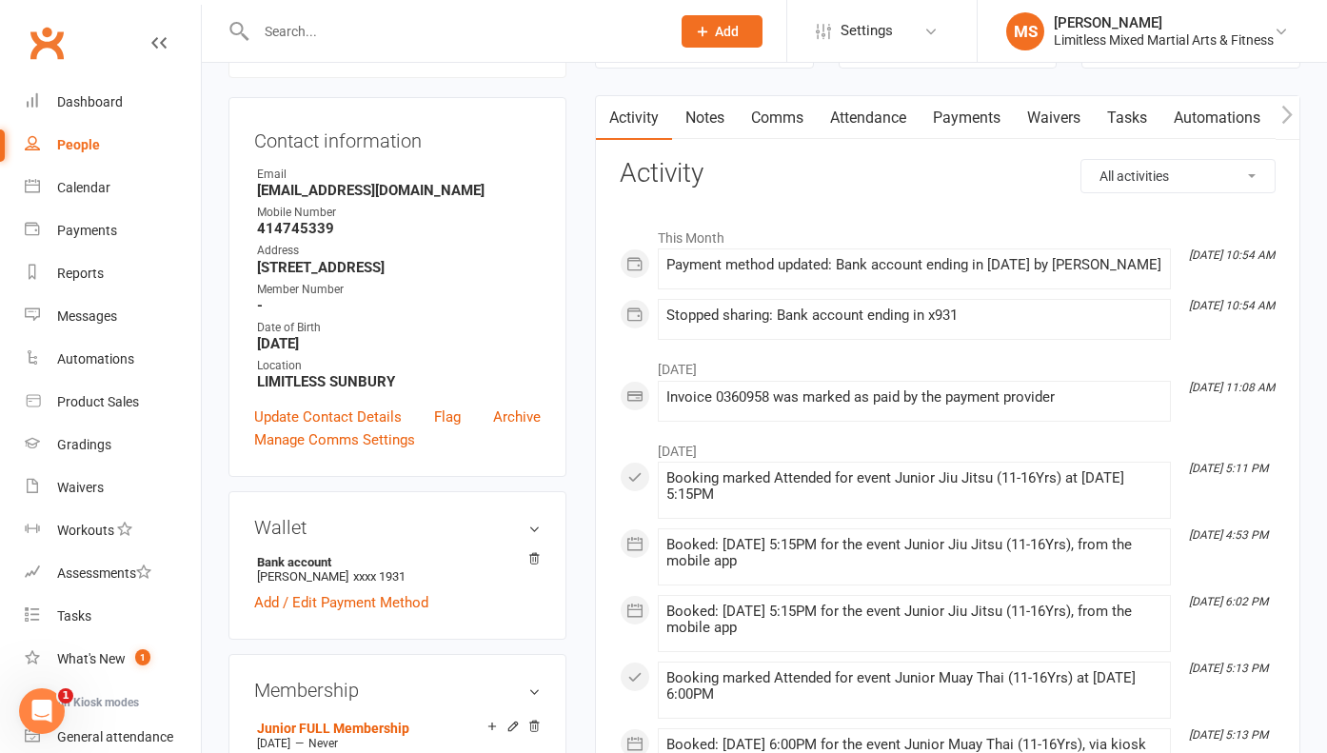
scroll to position [0, 0]
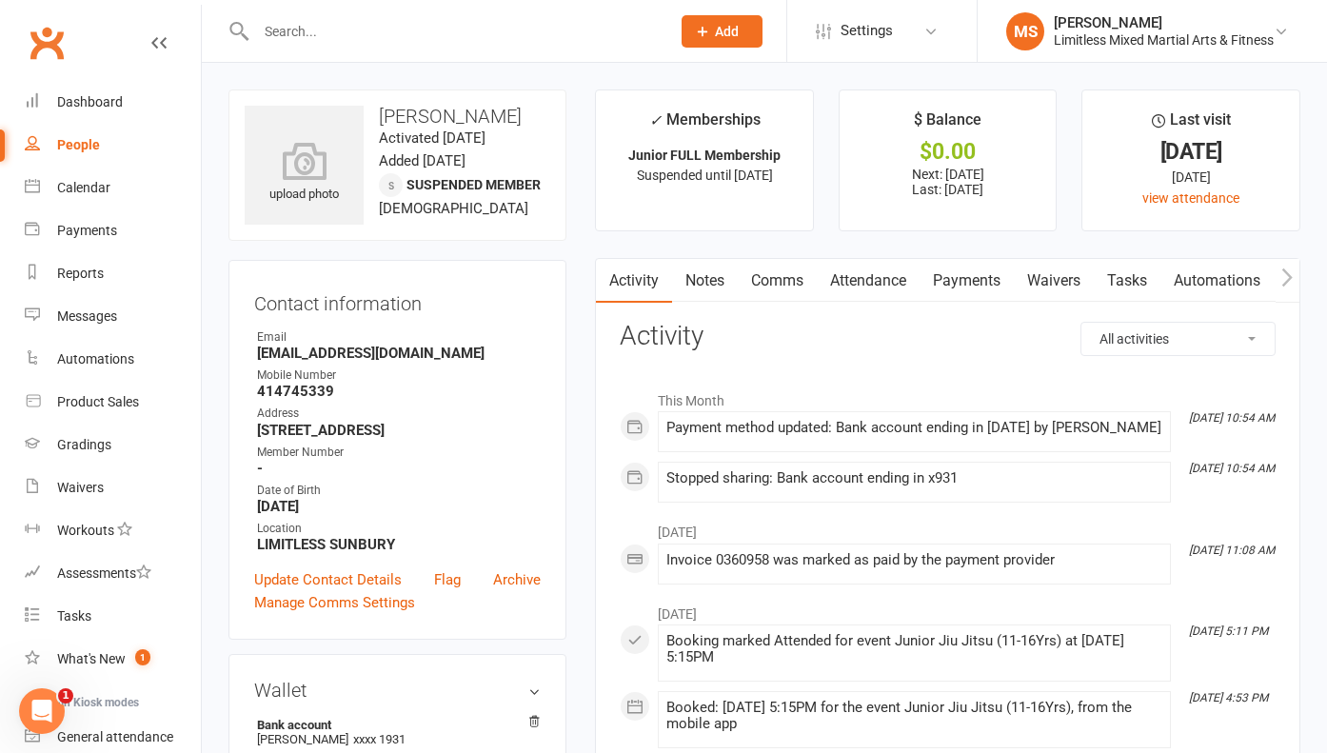
click at [355, 38] on input "text" at bounding box center [453, 31] width 406 height 27
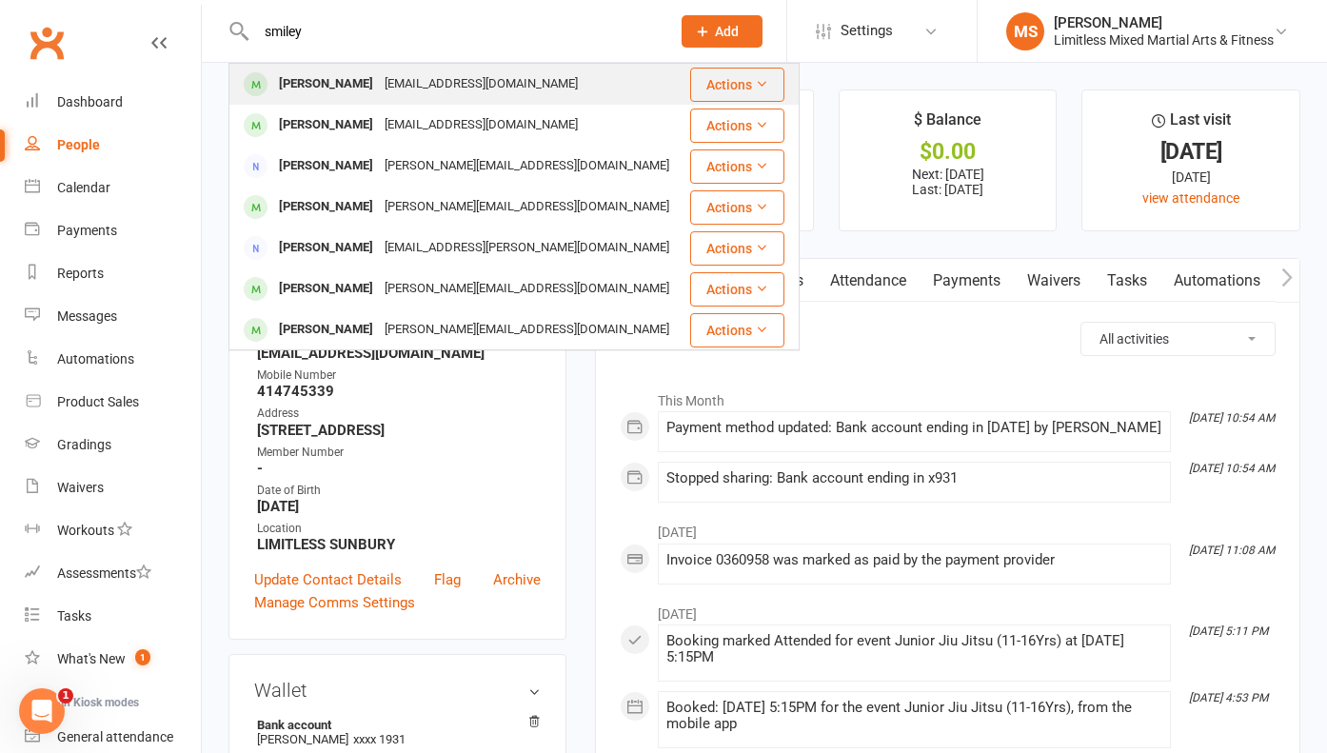
type input "smiley"
click at [350, 80] on div "[PERSON_NAME]" at bounding box center [326, 84] width 106 height 28
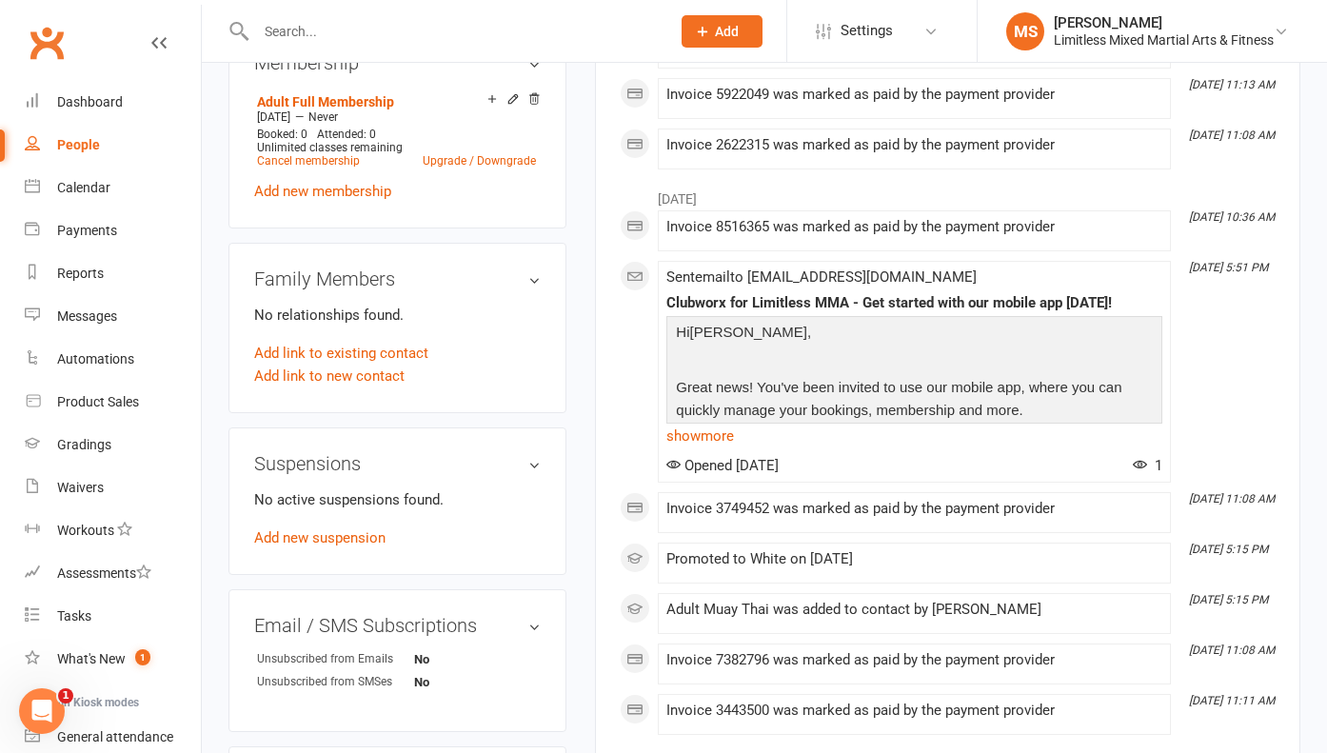
scroll to position [857, 0]
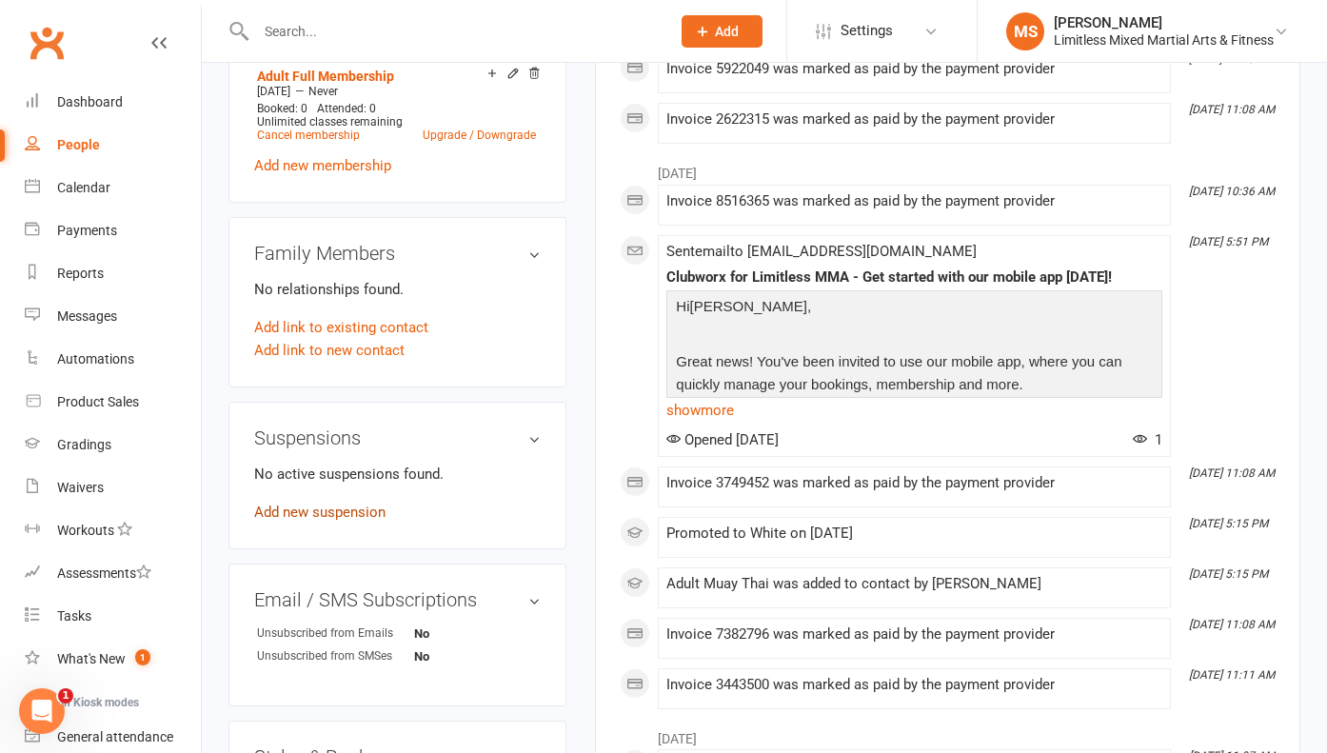
click at [361, 513] on link "Add new suspension" at bounding box center [319, 511] width 131 height 17
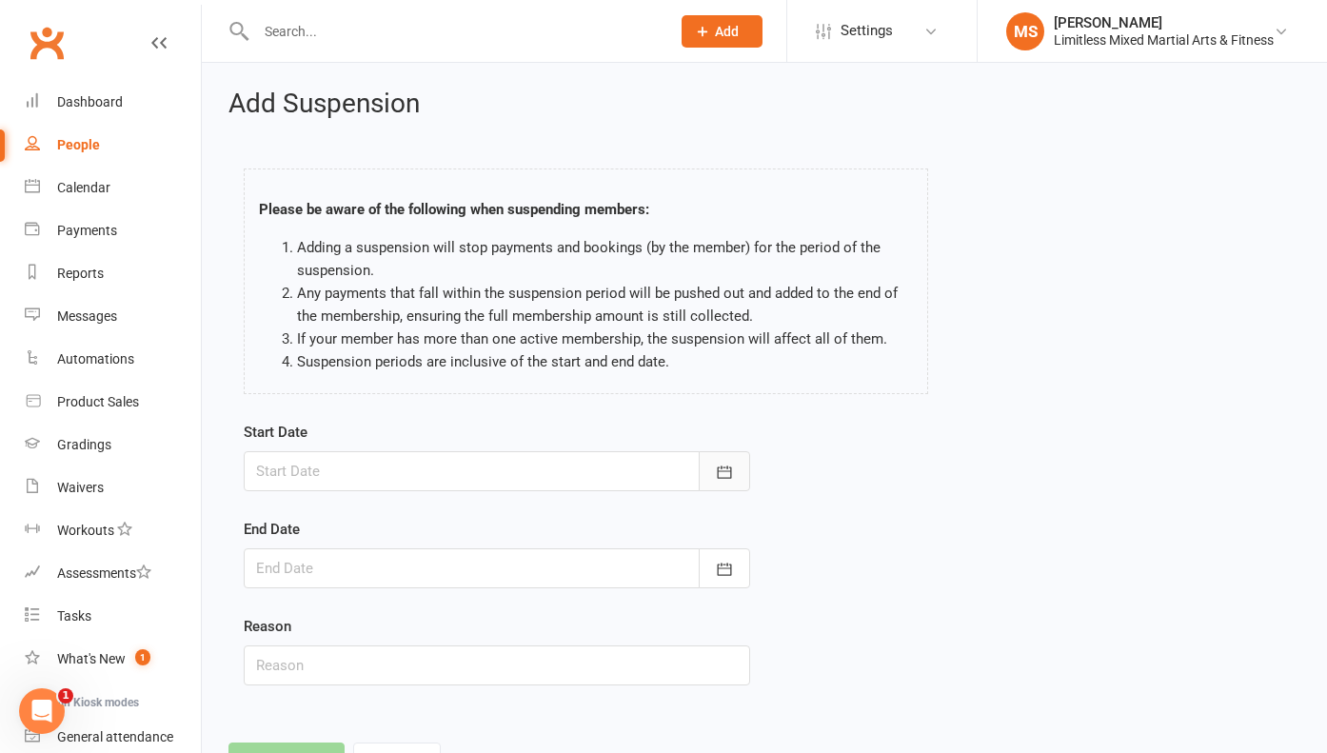
click at [731, 482] on button "button" at bounding box center [723, 471] width 51 height 40
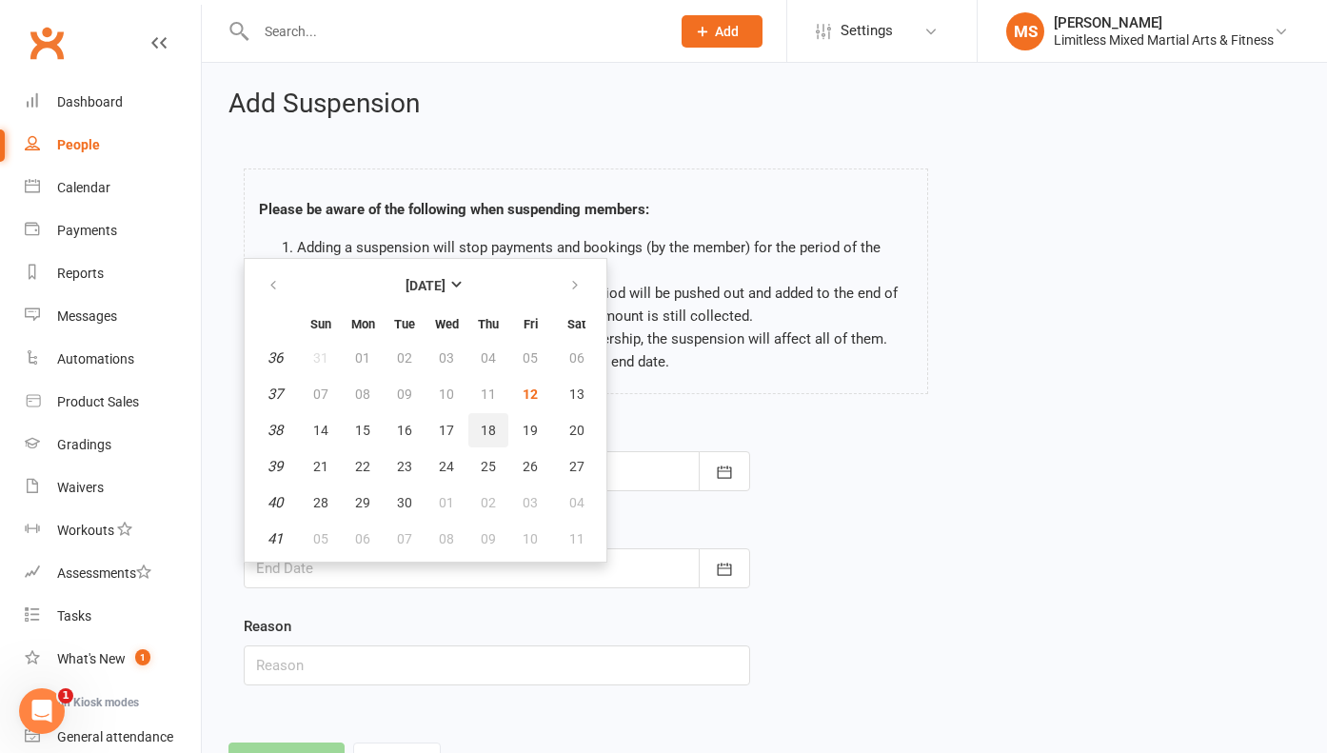
click at [491, 426] on span "18" at bounding box center [488, 430] width 15 height 15
type input "[DATE]"
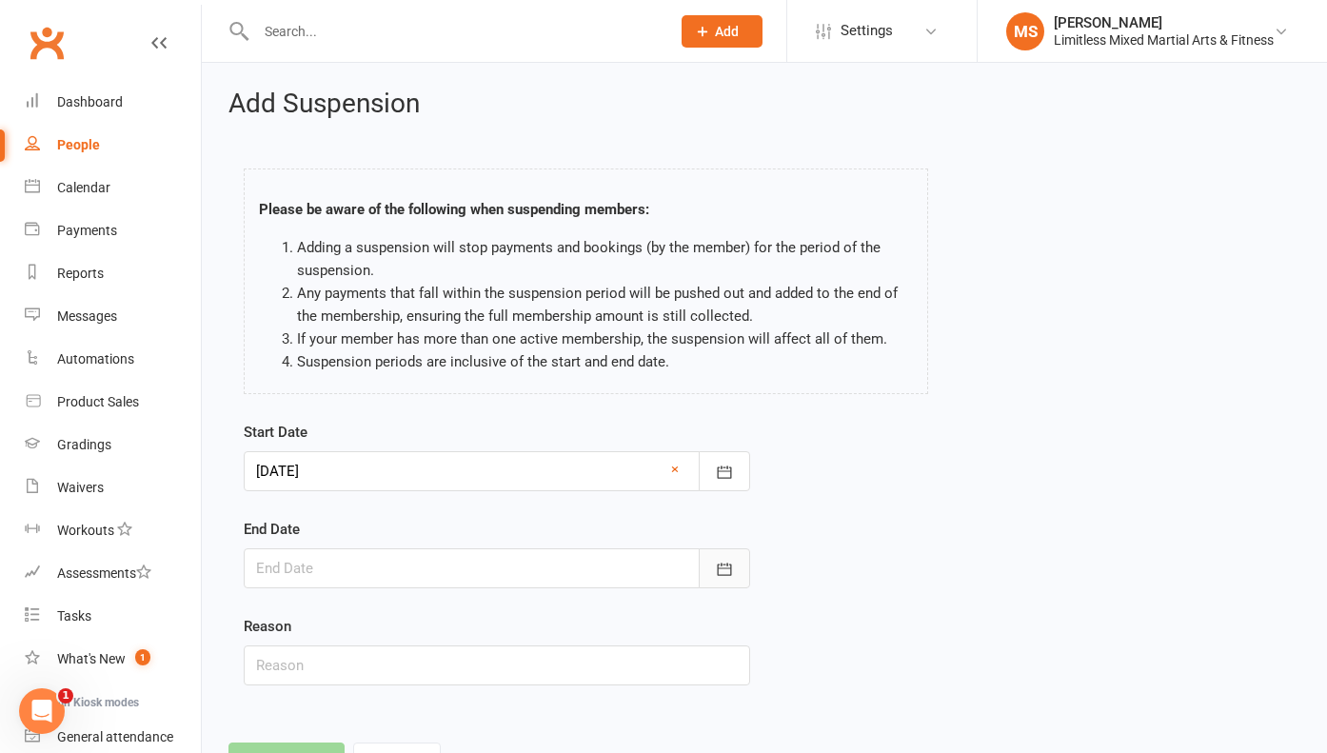
click at [718, 567] on icon "button" at bounding box center [725, 568] width 14 height 12
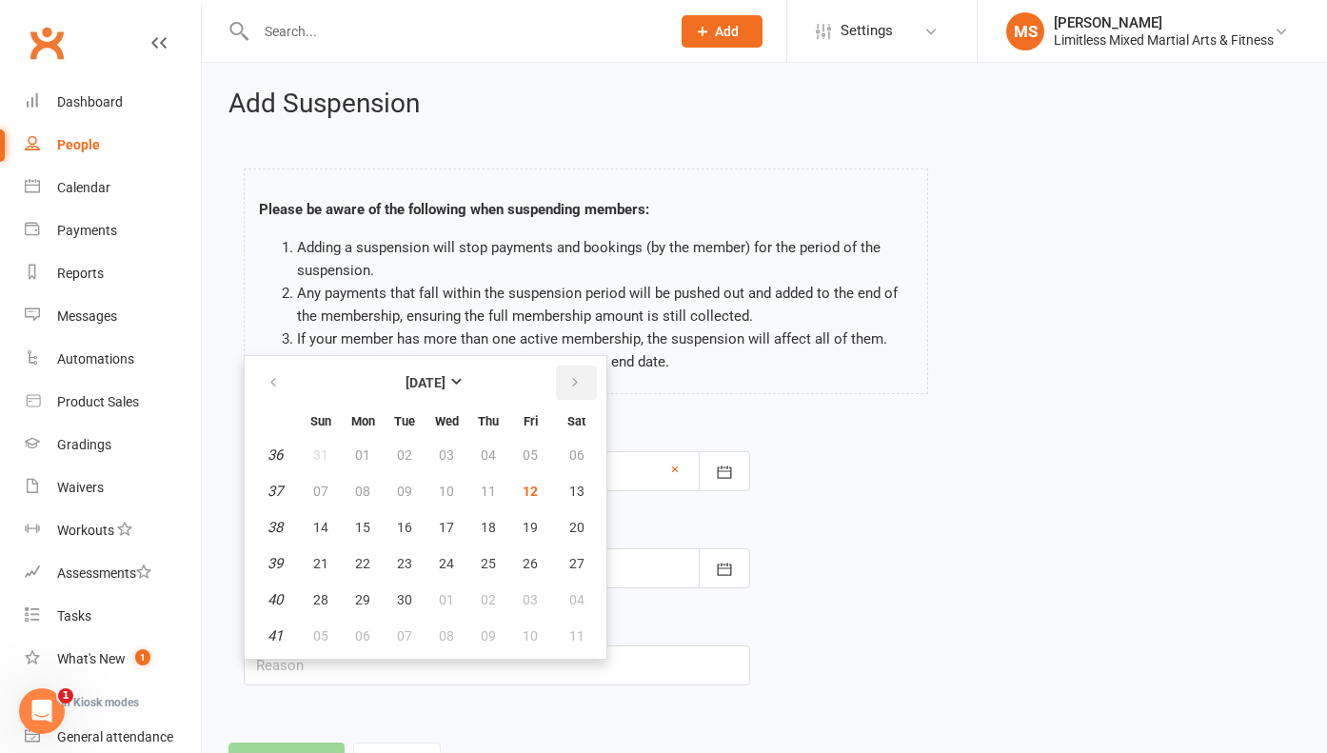
click at [583, 383] on button "button" at bounding box center [576, 382] width 41 height 34
click at [501, 559] on button "23" at bounding box center [488, 563] width 40 height 34
type input "[DATE]"
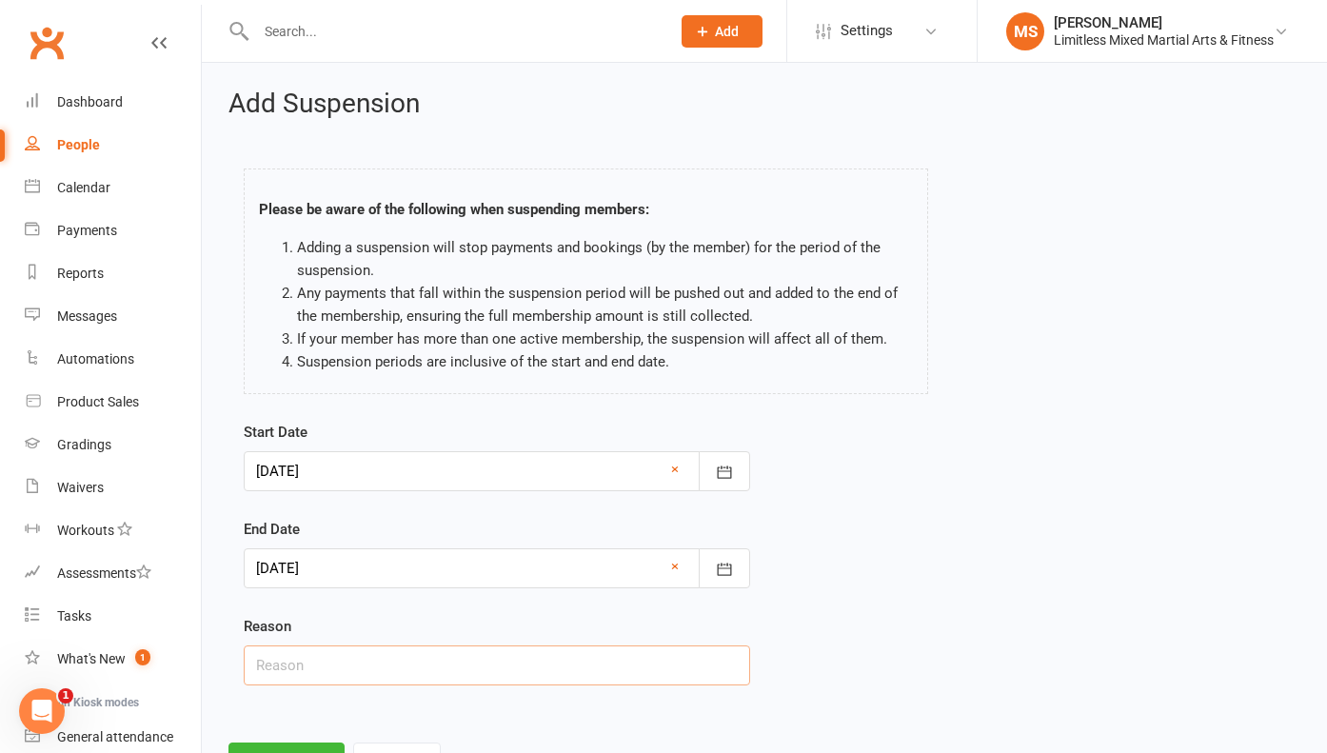
click at [472, 660] on input "text" at bounding box center [497, 665] width 506 height 40
type input "Holiday"
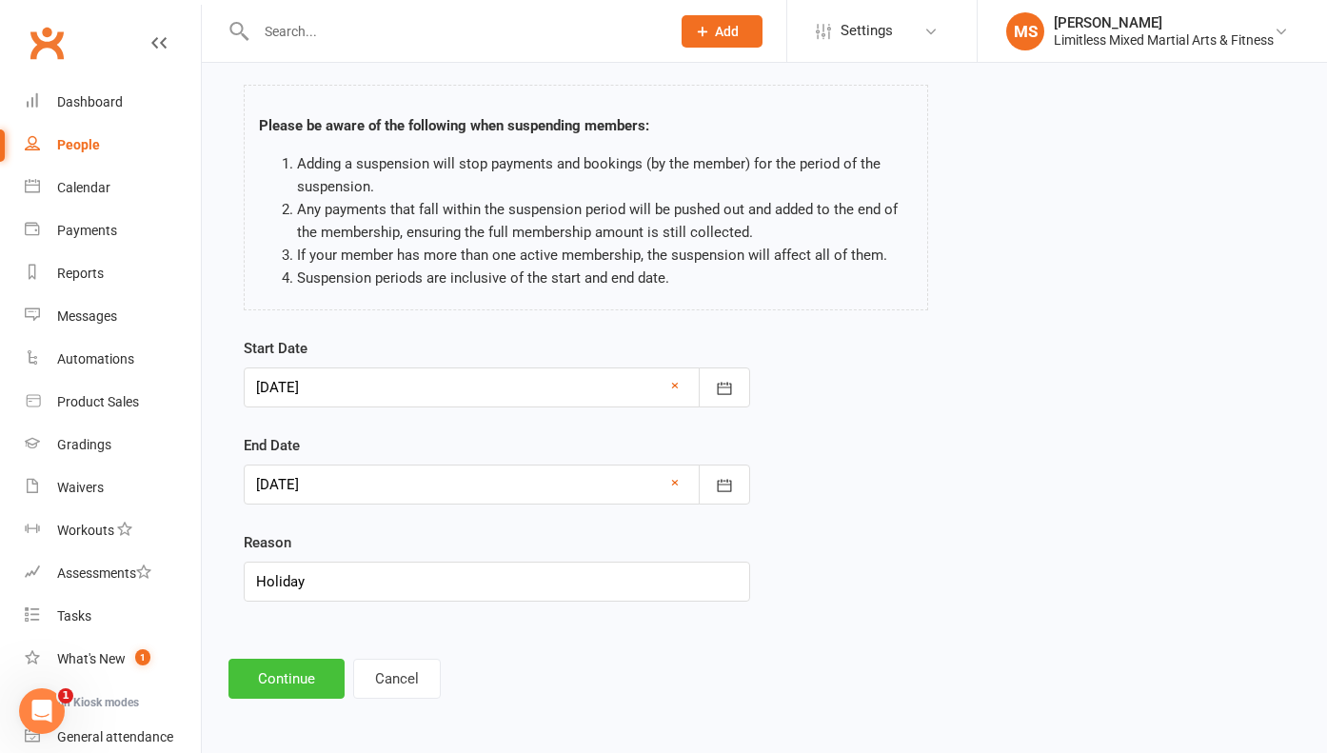
click at [305, 692] on button "Continue" at bounding box center [286, 679] width 116 height 40
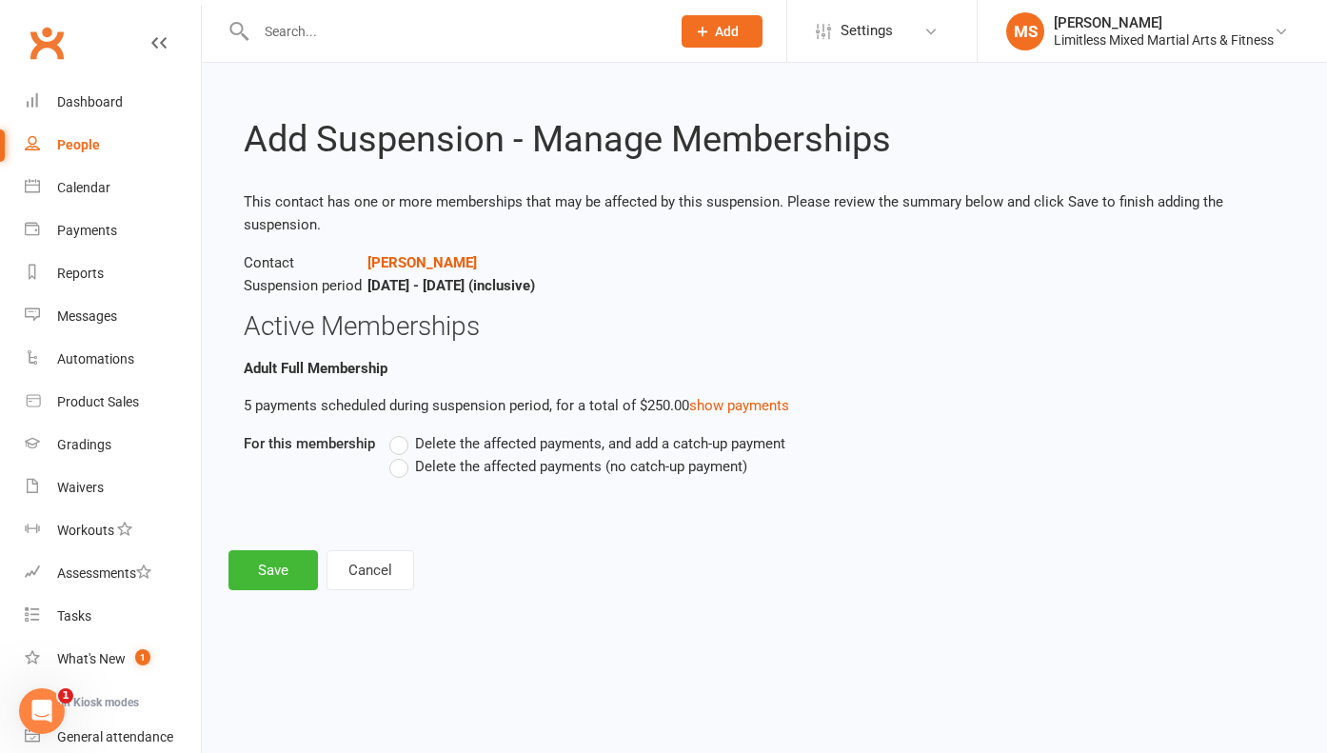
scroll to position [0, 0]
click at [401, 464] on label "Delete the affected payments (no catch-up payment)" at bounding box center [568, 466] width 358 height 23
click at [401, 455] on input "Delete the affected payments (no catch-up payment)" at bounding box center [395, 455] width 12 height 0
click at [294, 569] on button "Save" at bounding box center [272, 570] width 89 height 40
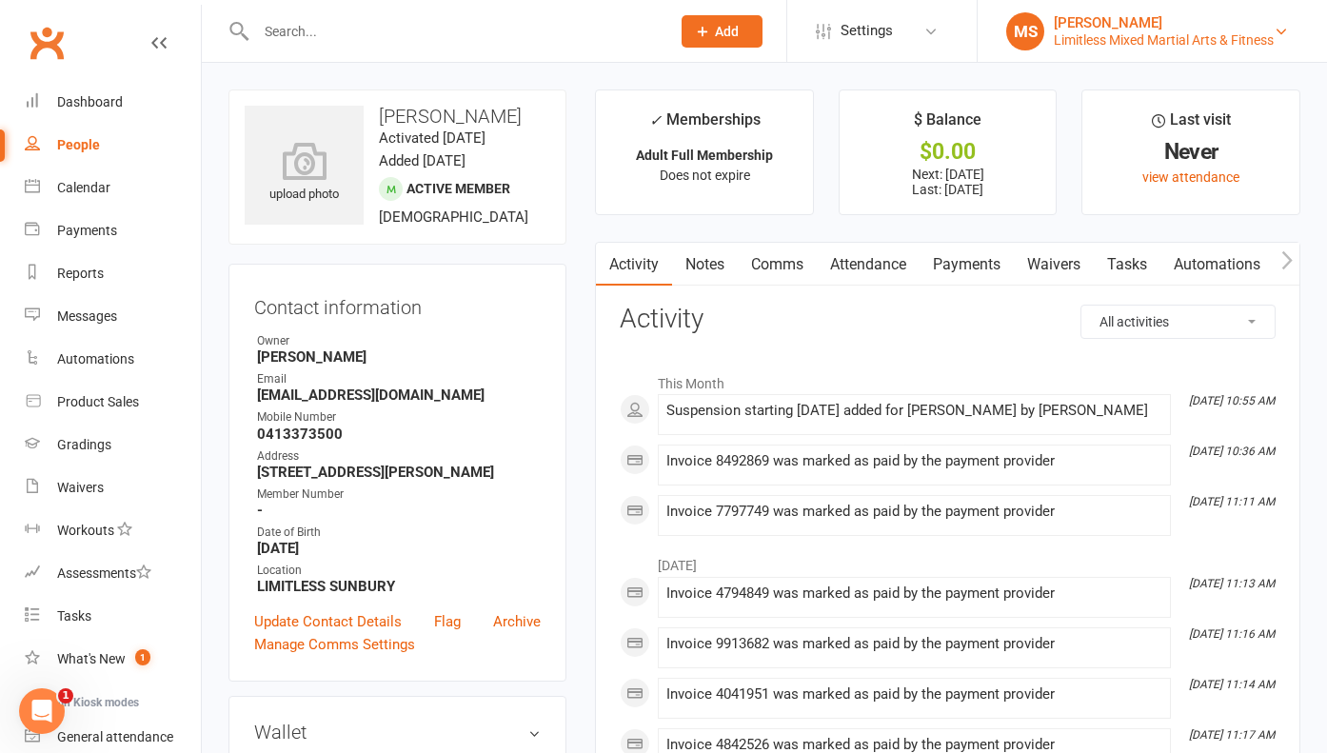
click at [1232, 22] on div "[PERSON_NAME]" at bounding box center [1163, 22] width 220 height 17
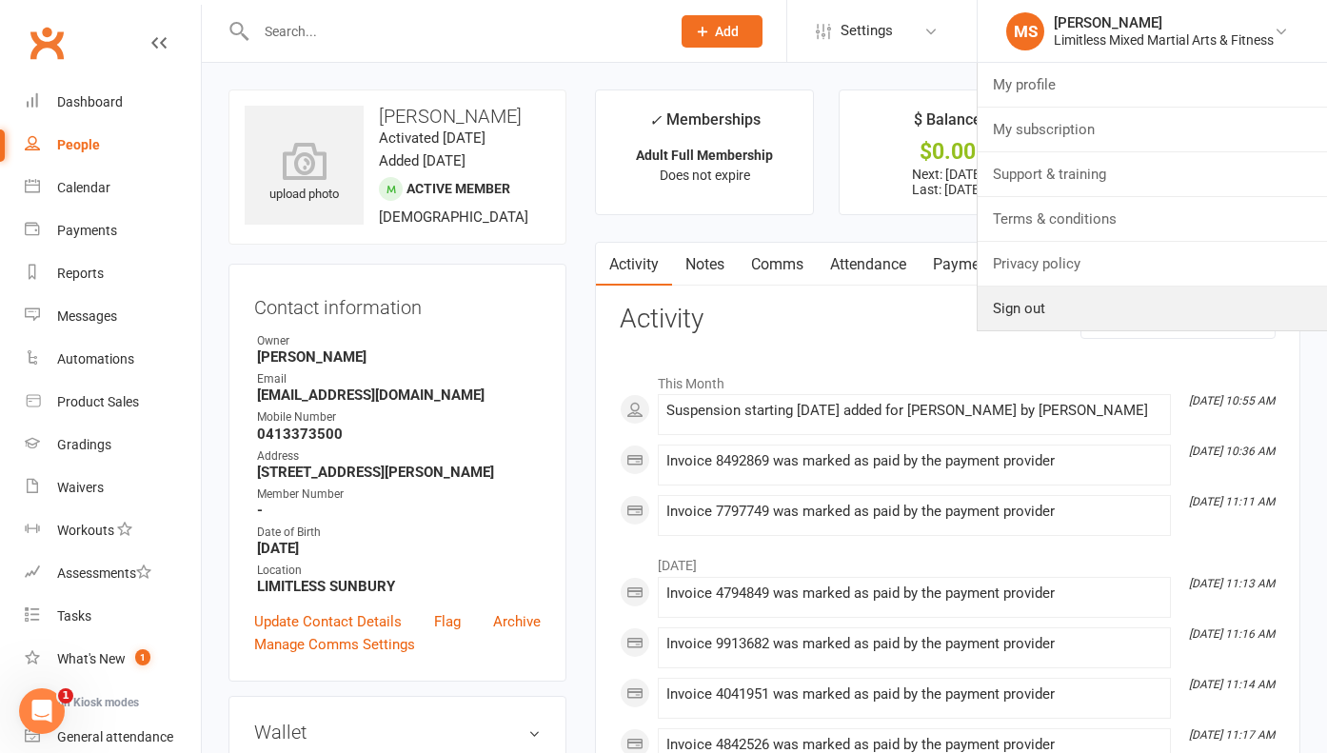
click at [1131, 307] on link "Sign out" at bounding box center [1151, 308] width 349 height 44
